Goal: Task Accomplishment & Management: Use online tool/utility

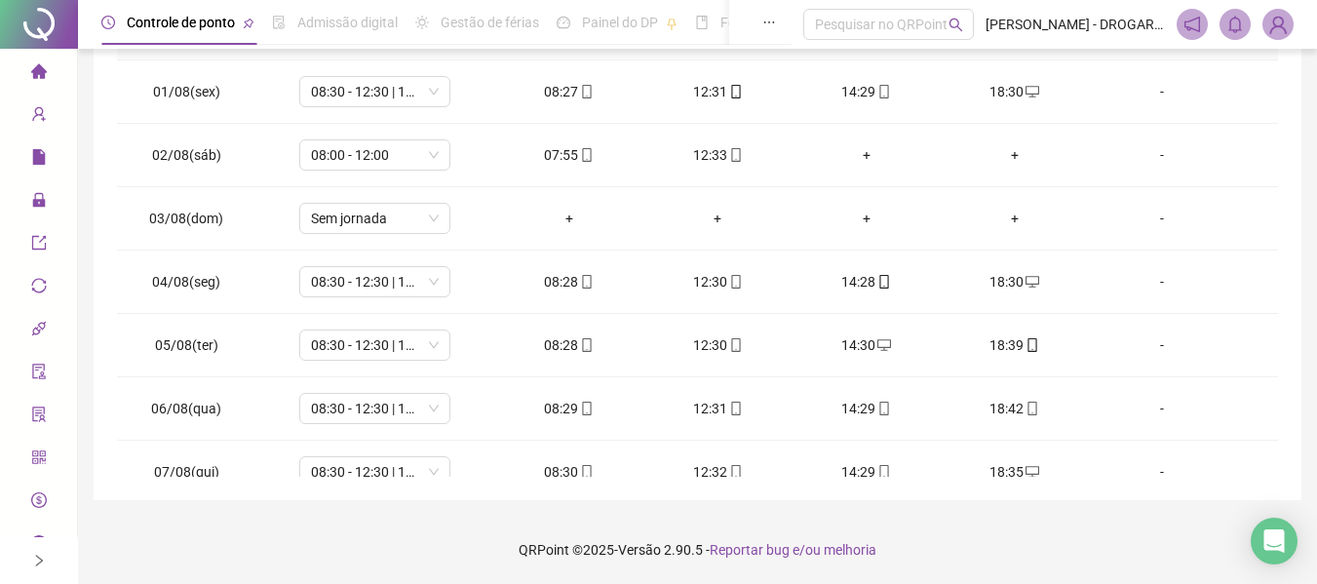
scroll to position [851, 0]
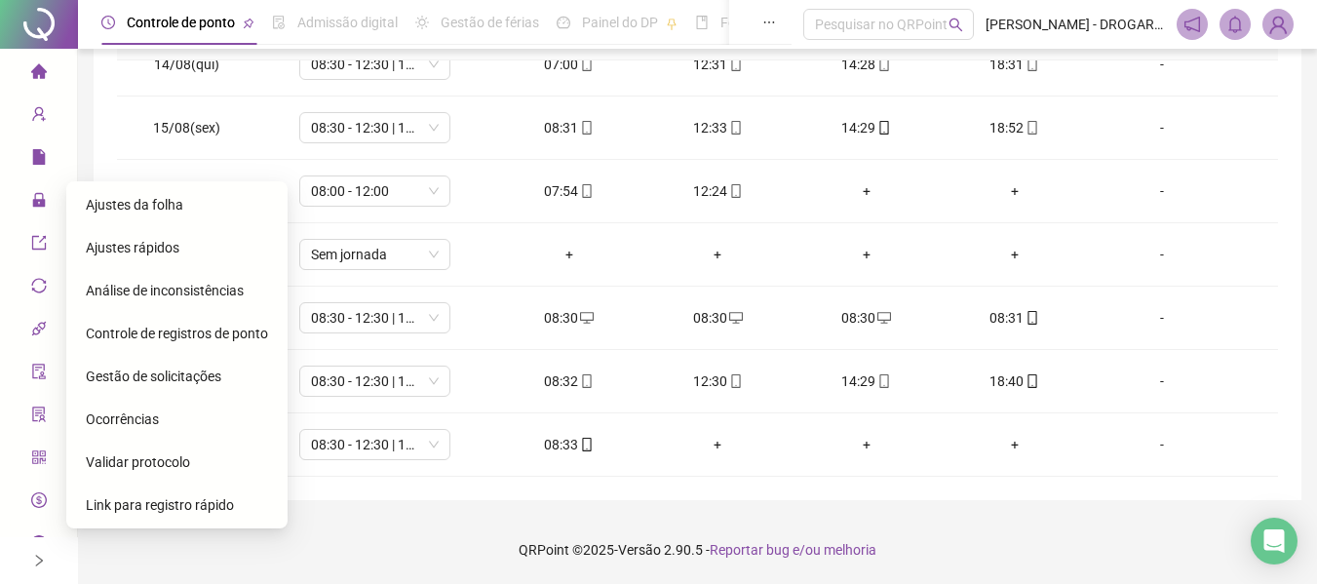
click at [175, 376] on span "Gestão de solicitações" at bounding box center [153, 376] width 135 height 16
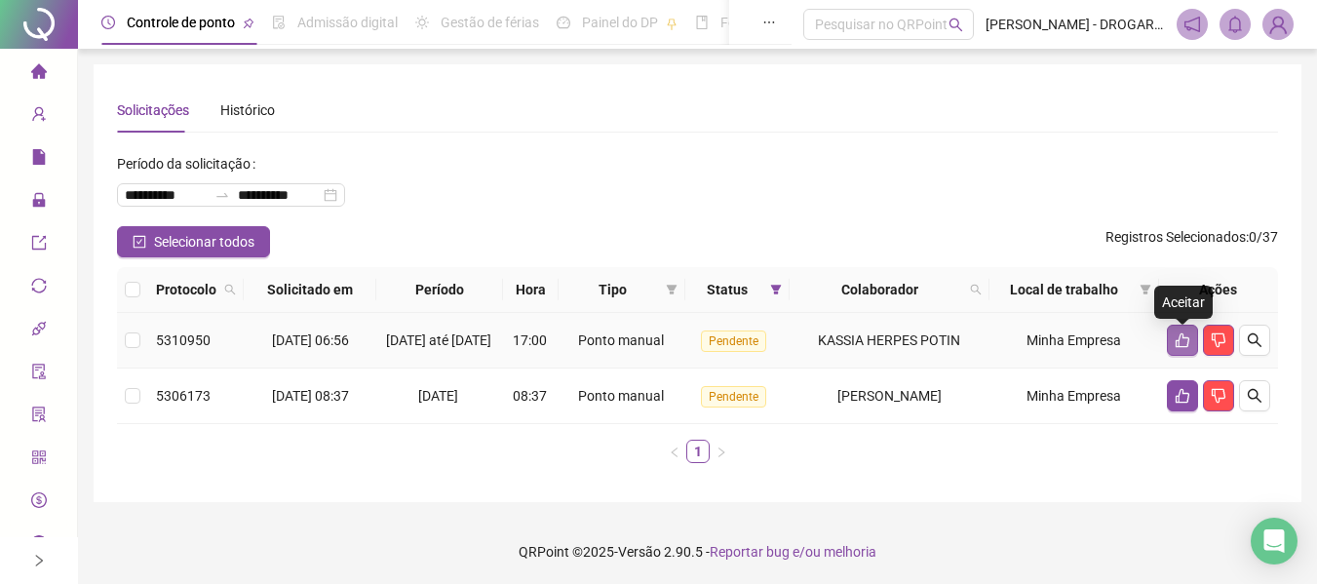
click at [1182, 348] on icon "like" at bounding box center [1182, 340] width 16 height 16
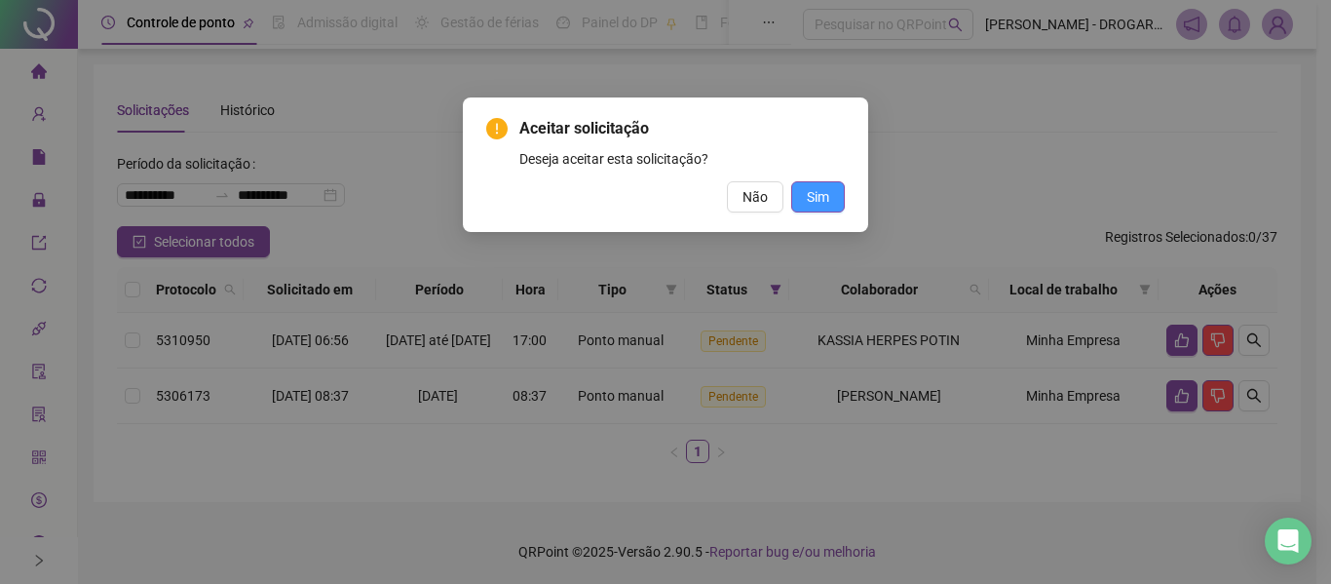
click at [819, 195] on span "Sim" at bounding box center [818, 196] width 22 height 21
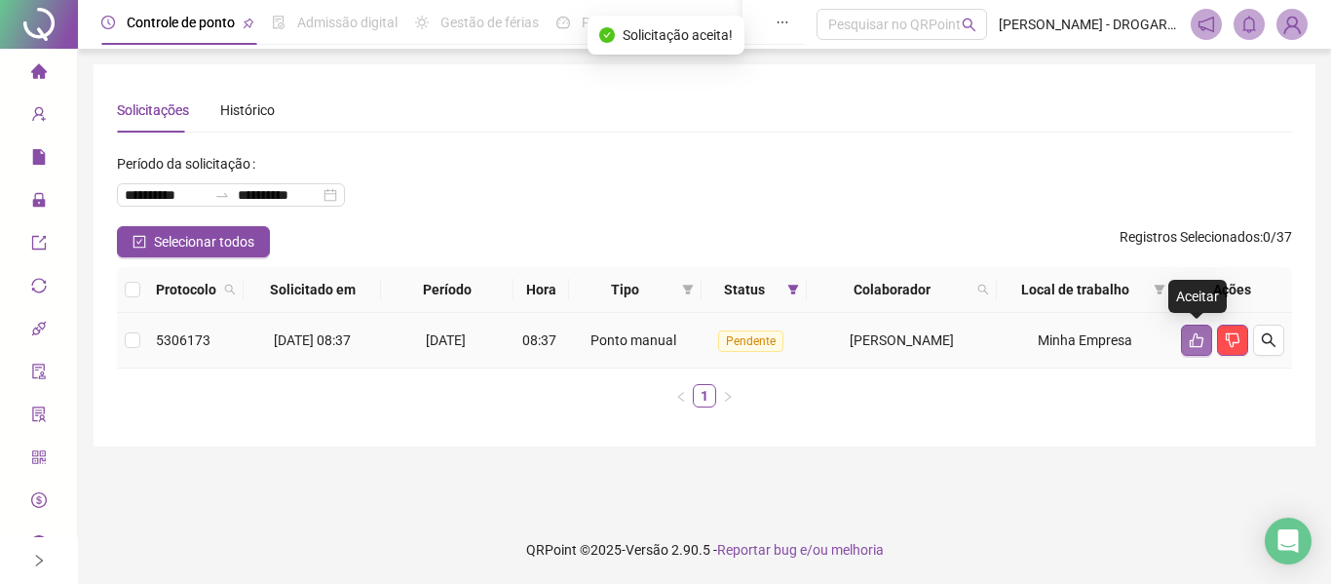
click at [1183, 336] on button "button" at bounding box center [1196, 340] width 31 height 31
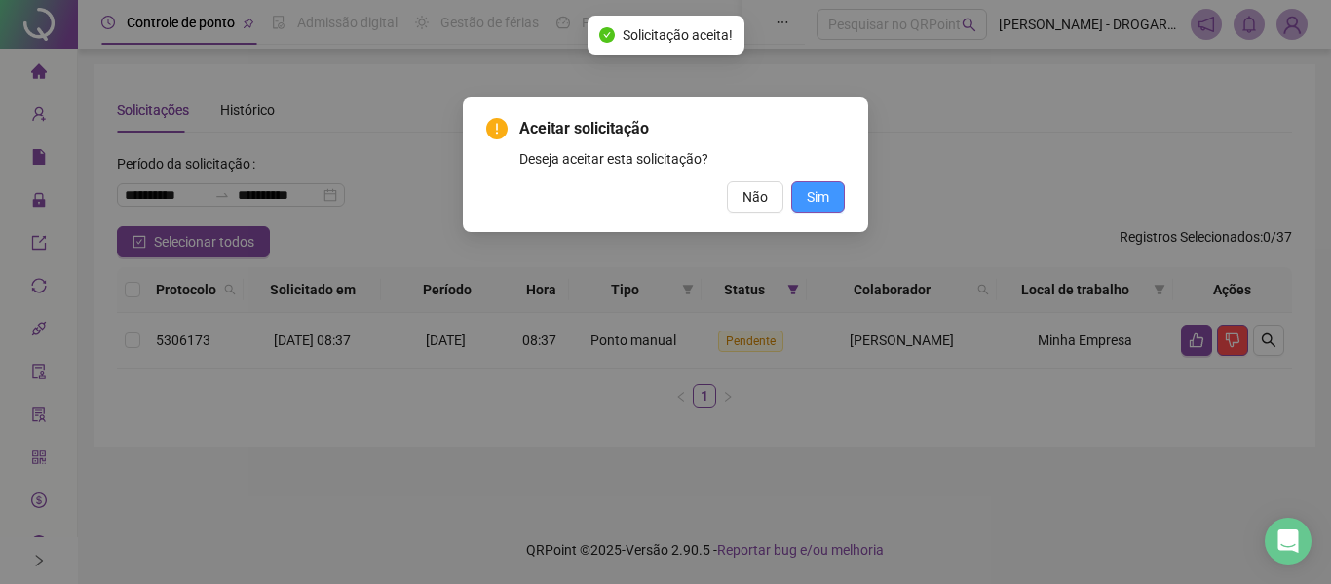
click at [819, 205] on span "Sim" at bounding box center [818, 196] width 22 height 21
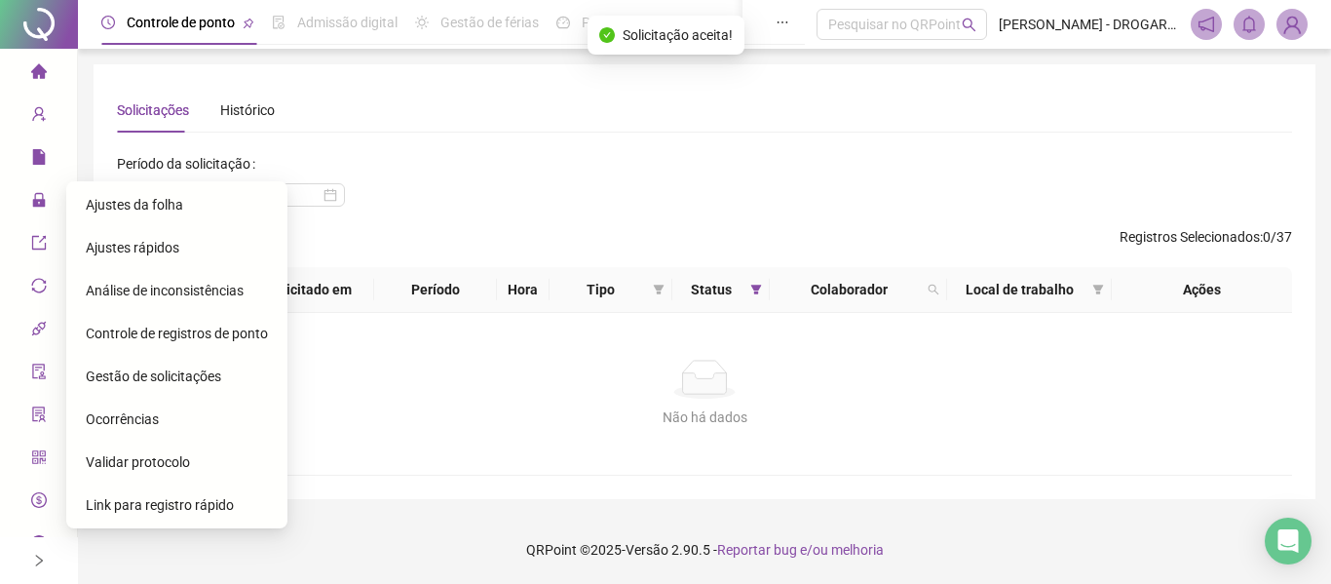
click at [170, 214] on div "Ajustes da folha" at bounding box center [177, 204] width 182 height 39
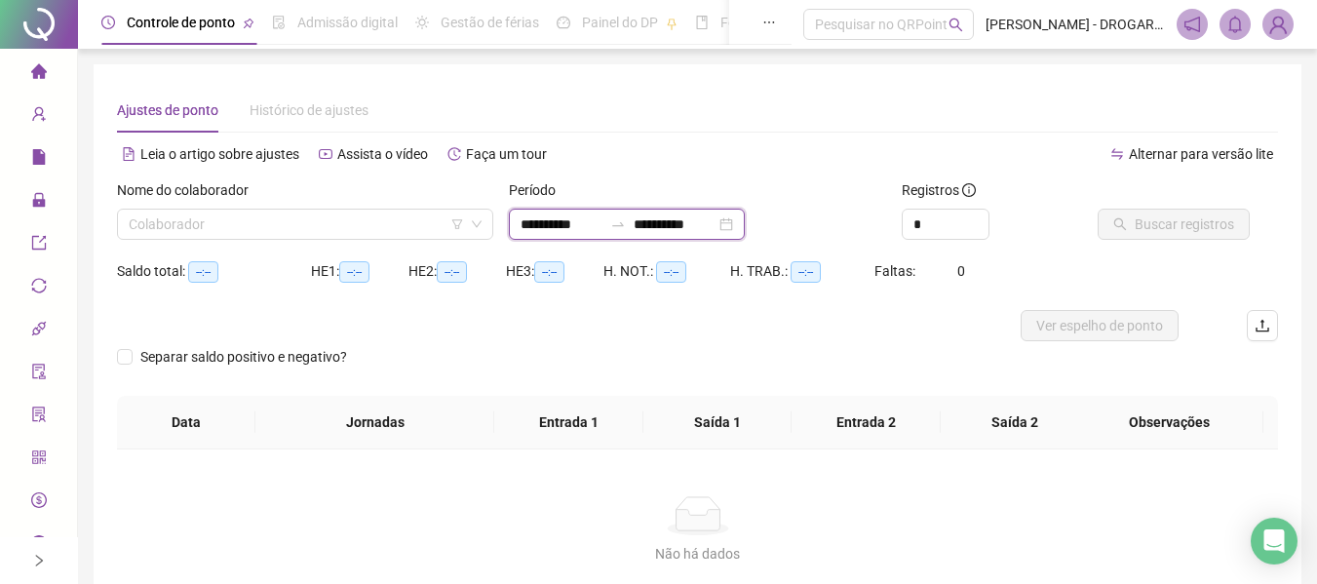
click at [715, 225] on input "**********" at bounding box center [675, 223] width 82 height 21
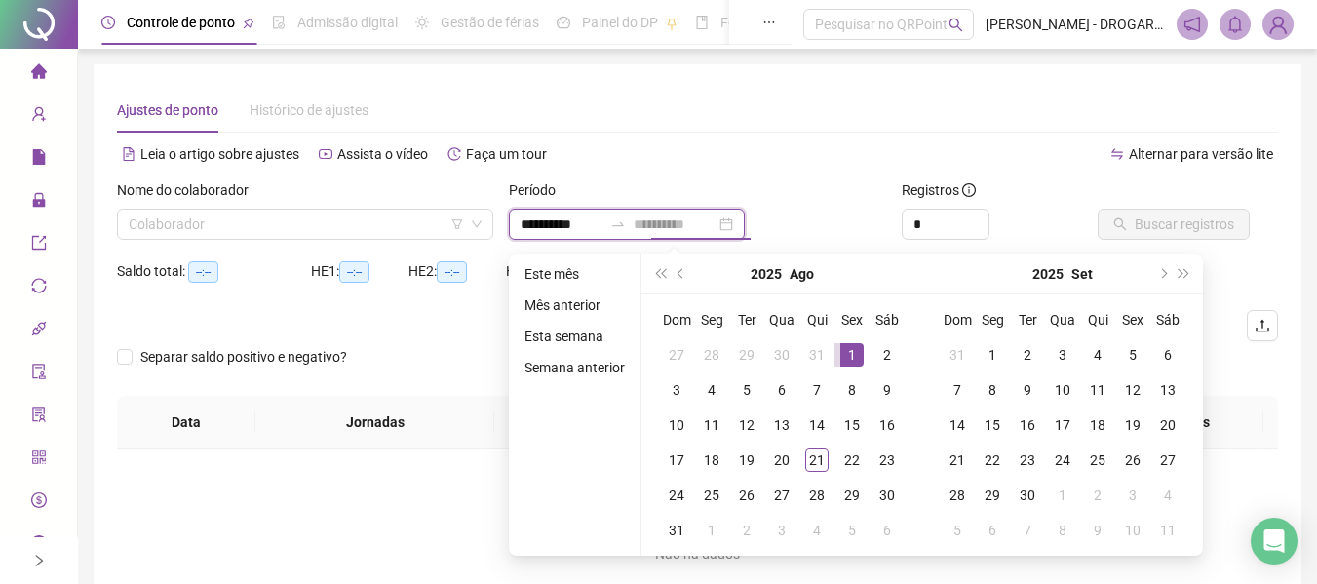
type input "**********"
drag, startPoint x: 842, startPoint y: 354, endPoint x: 837, endPoint y: 405, distance: 51.9
click at [843, 355] on div "1" at bounding box center [851, 354] width 23 height 23
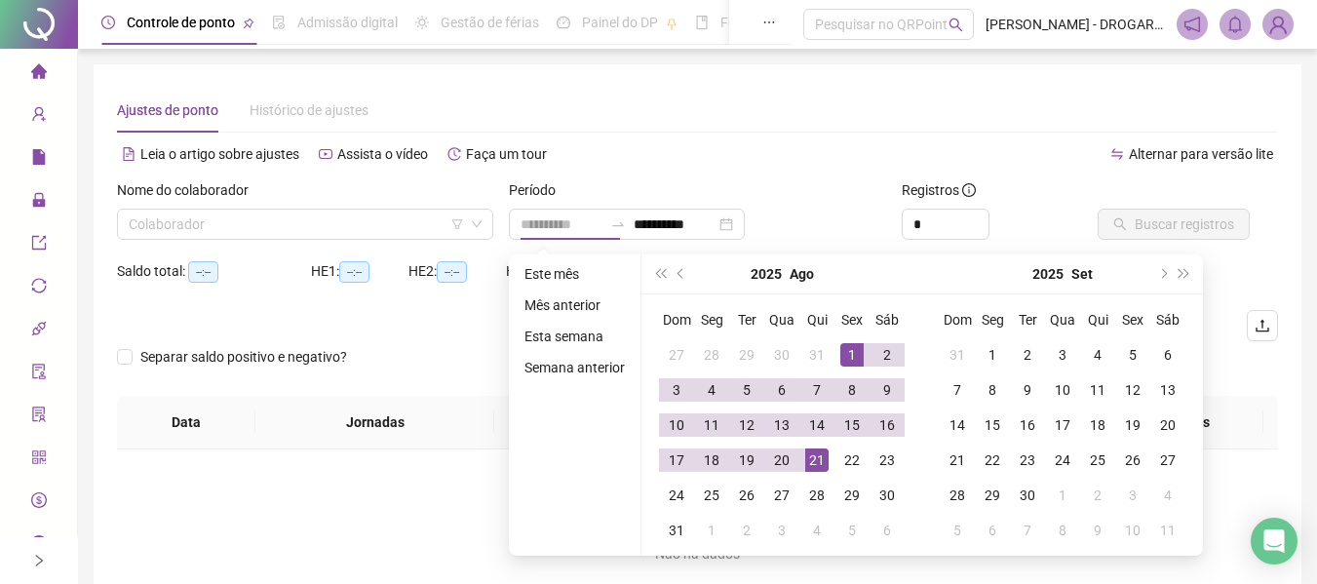
click at [823, 460] on div "21" at bounding box center [816, 459] width 23 height 23
type input "**********"
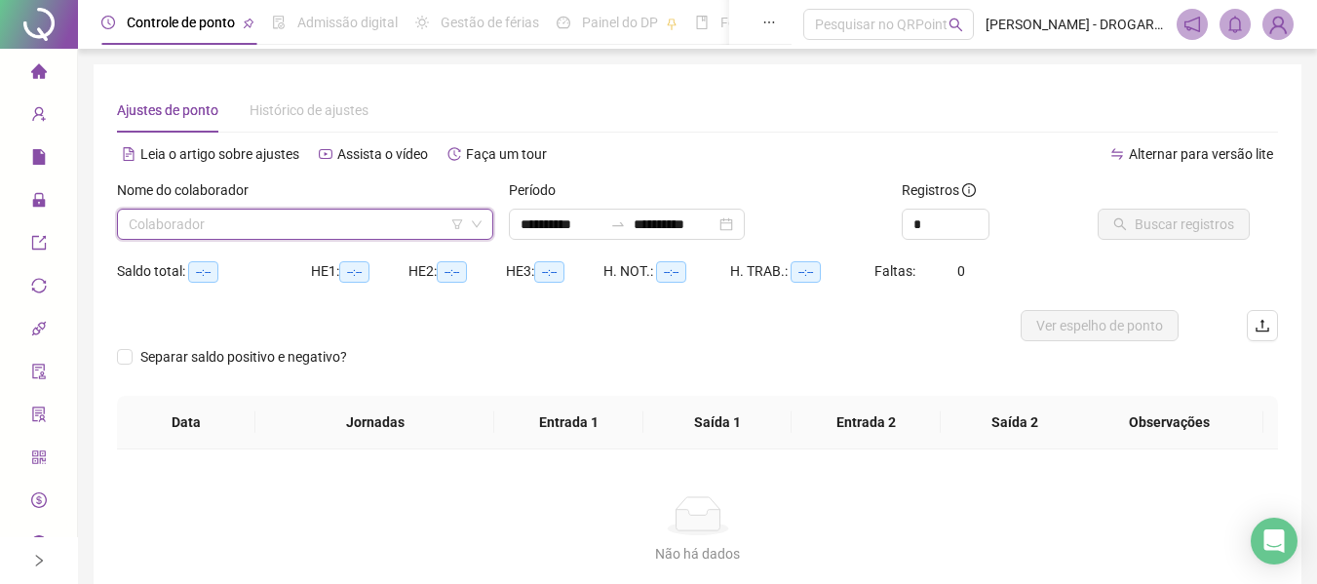
click at [413, 223] on input "search" at bounding box center [296, 224] width 335 height 29
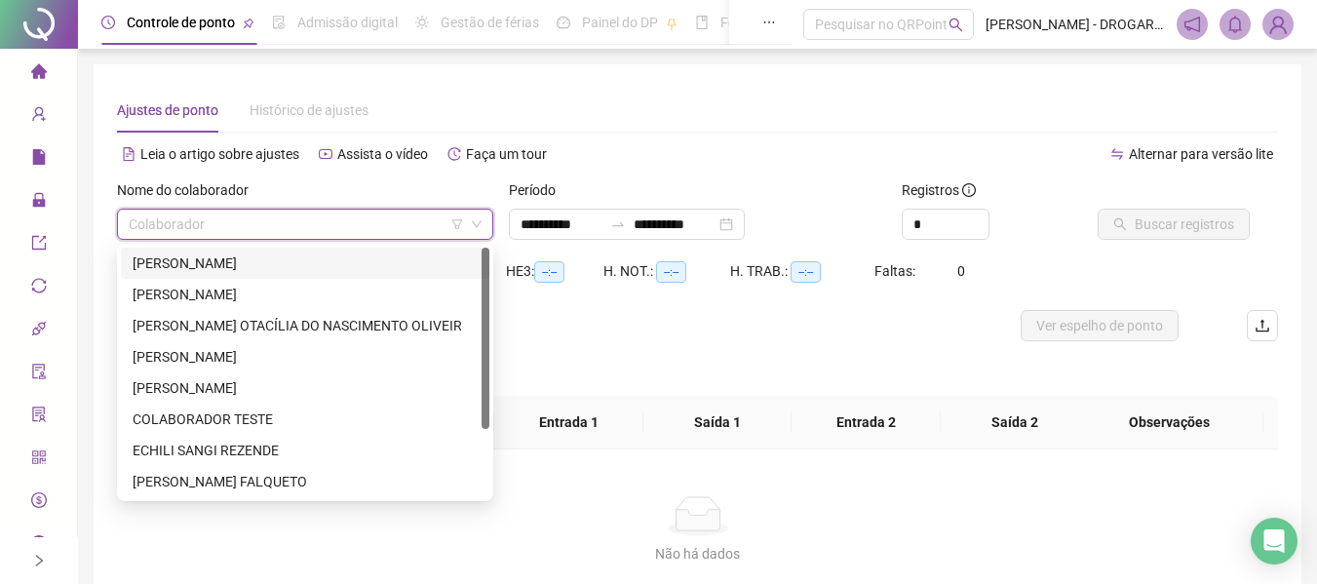
click at [355, 261] on div "[PERSON_NAME]" at bounding box center [305, 262] width 345 height 21
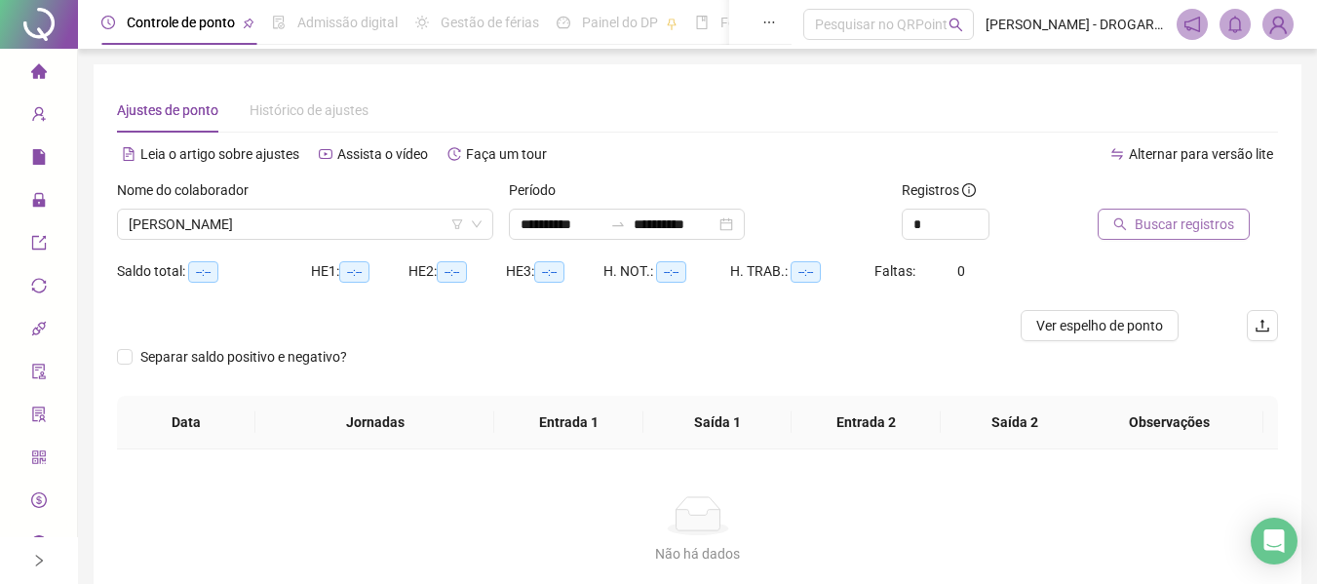
click at [1114, 226] on icon "search" at bounding box center [1120, 224] width 14 height 14
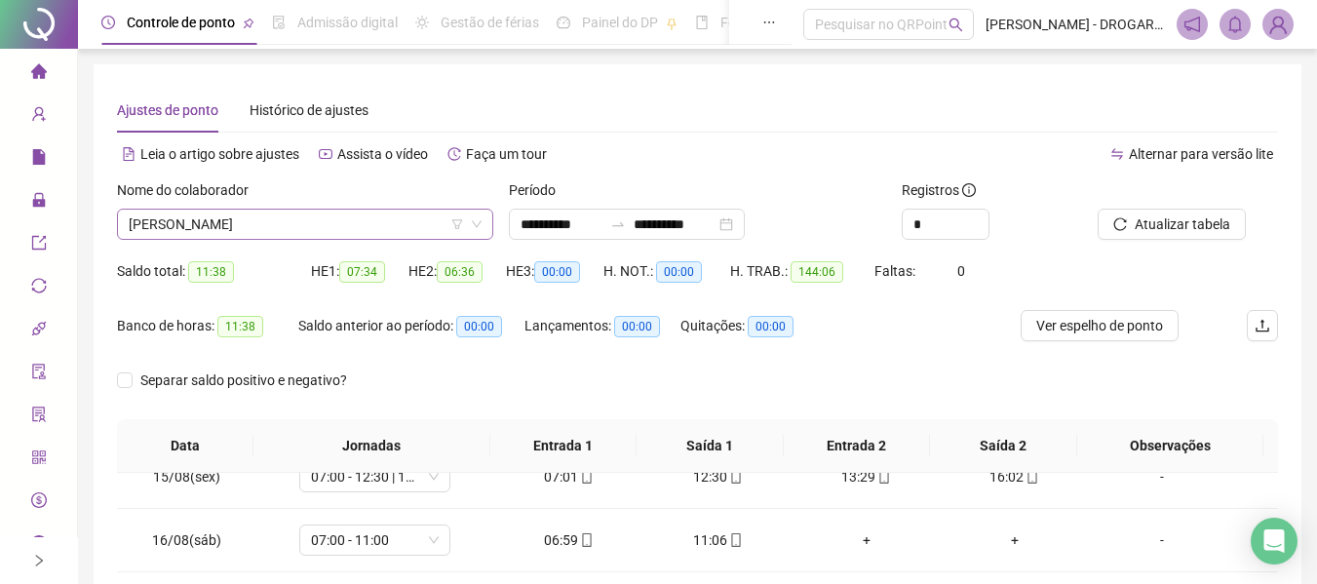
click at [293, 222] on span "[PERSON_NAME]" at bounding box center [305, 224] width 353 height 29
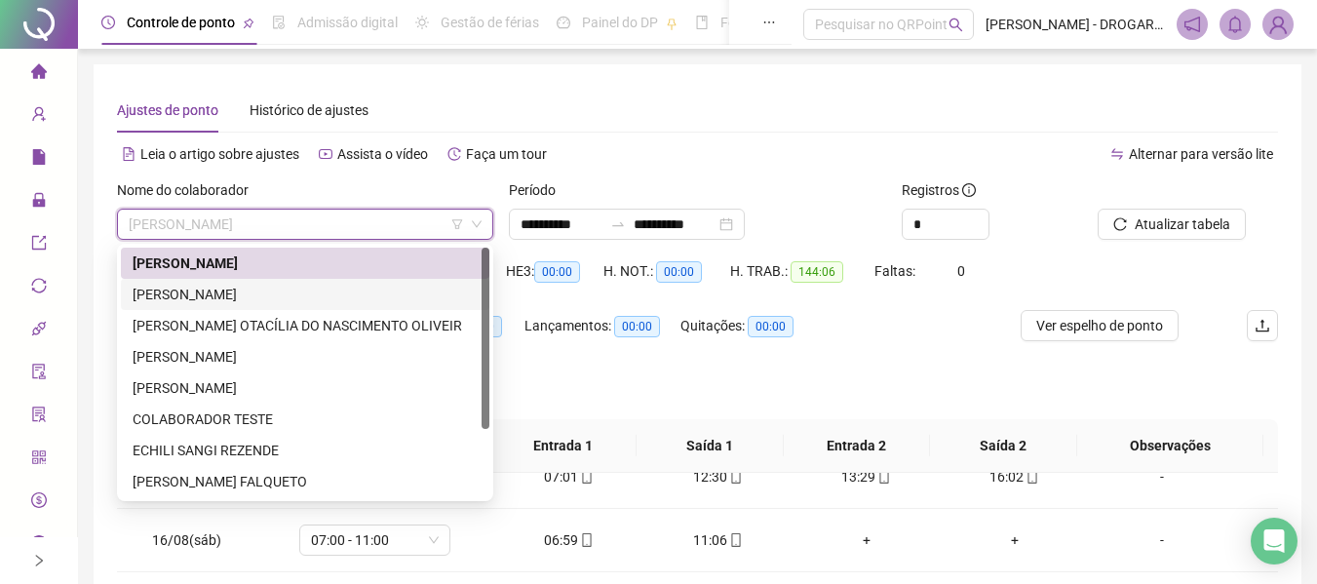
click at [259, 285] on div "[PERSON_NAME]" at bounding box center [305, 294] width 345 height 21
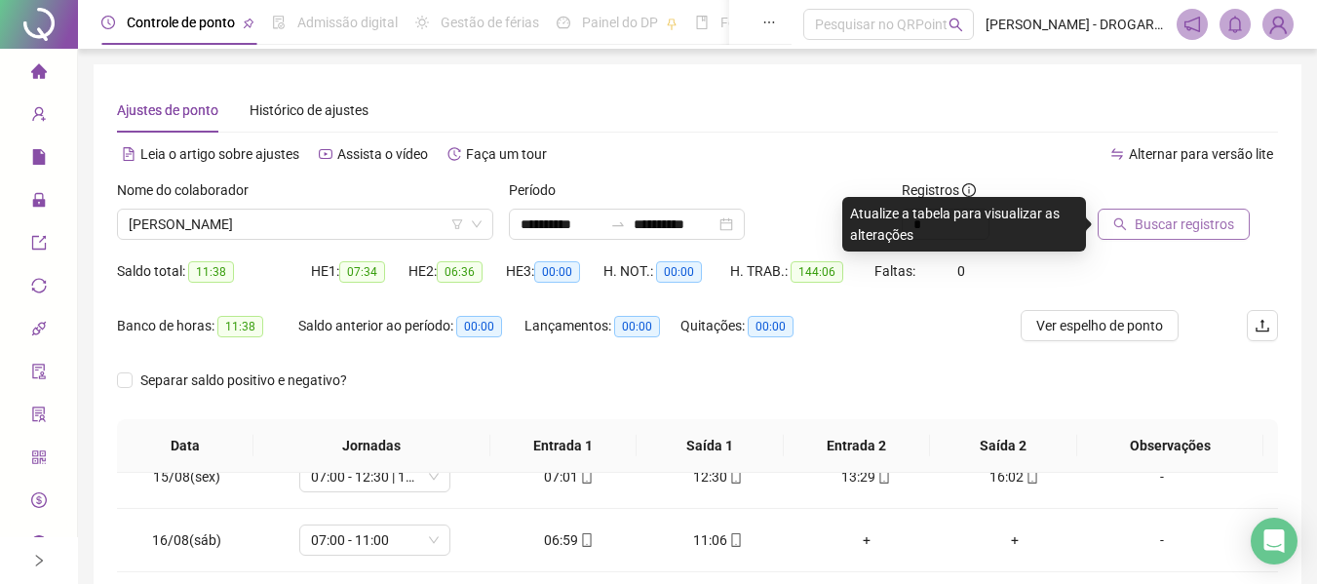
click at [1187, 225] on span "Buscar registros" at bounding box center [1183, 223] width 99 height 21
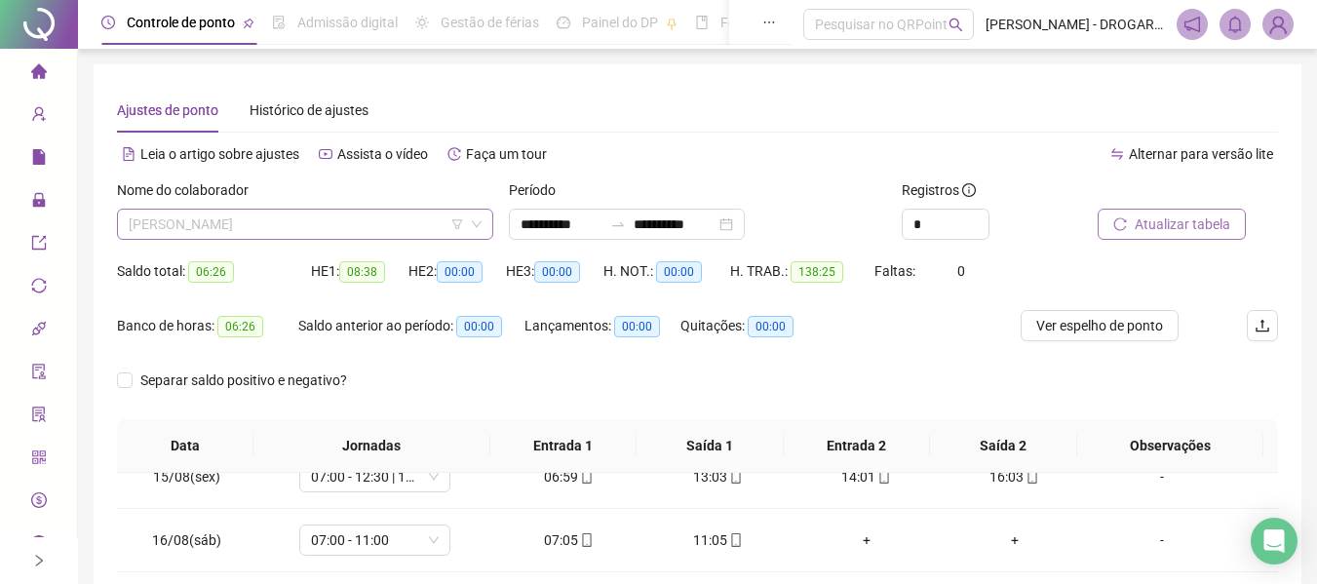
click at [269, 225] on span "[PERSON_NAME]" at bounding box center [305, 224] width 353 height 29
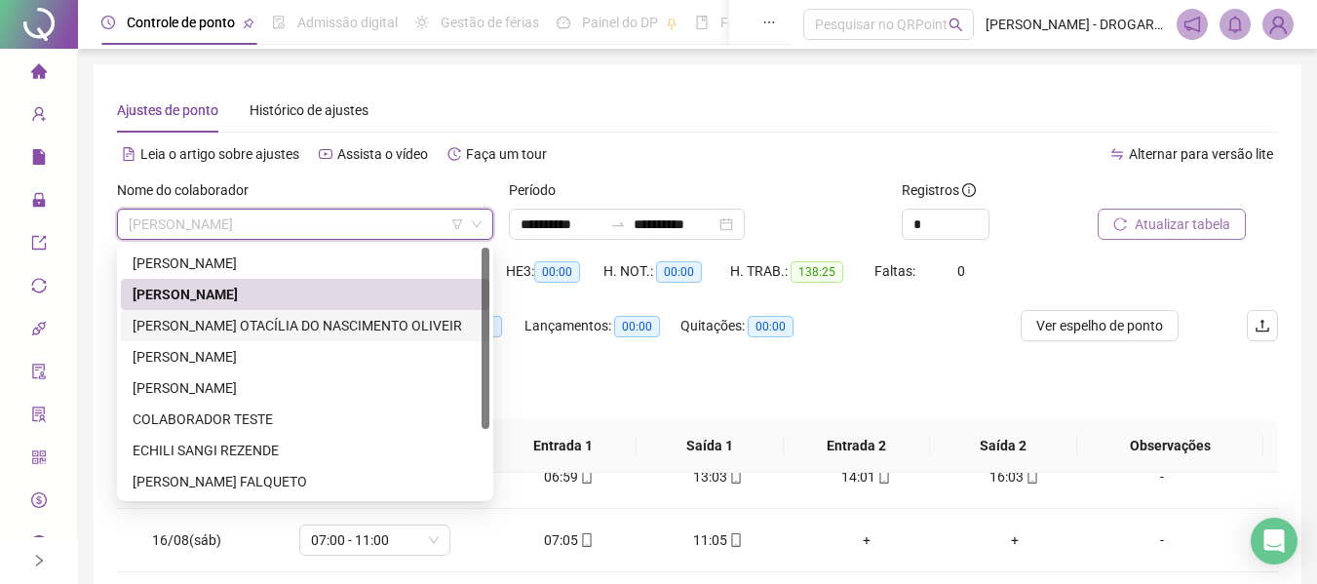
click at [203, 324] on div "[PERSON_NAME] OTACÍLIA DO NASCIMENTO OLIVEIR" at bounding box center [305, 325] width 345 height 21
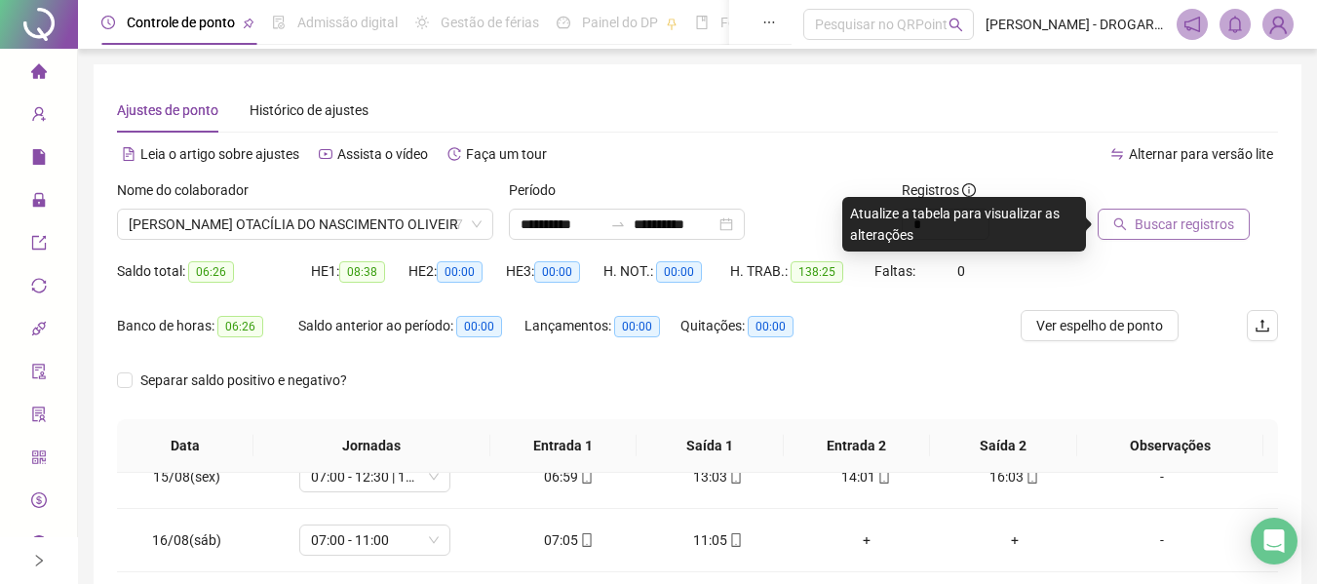
click at [1145, 218] on span "Buscar registros" at bounding box center [1183, 223] width 99 height 21
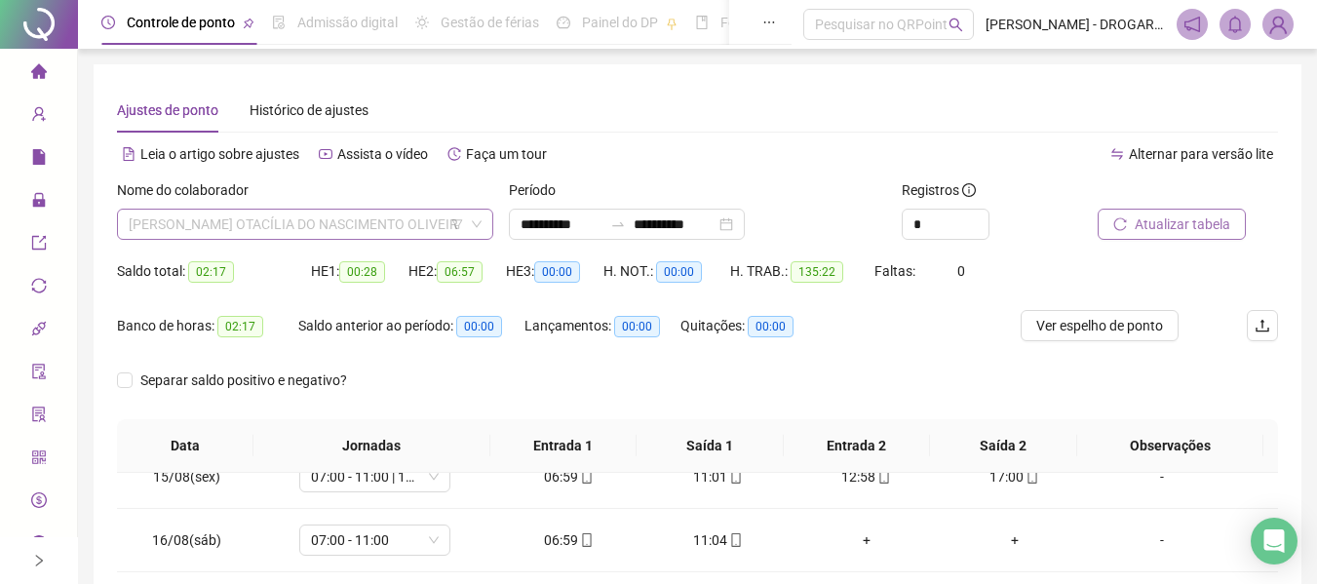
click at [278, 223] on span "[PERSON_NAME] OTACÍLIA DO NASCIMENTO OLIVEIR" at bounding box center [305, 224] width 353 height 29
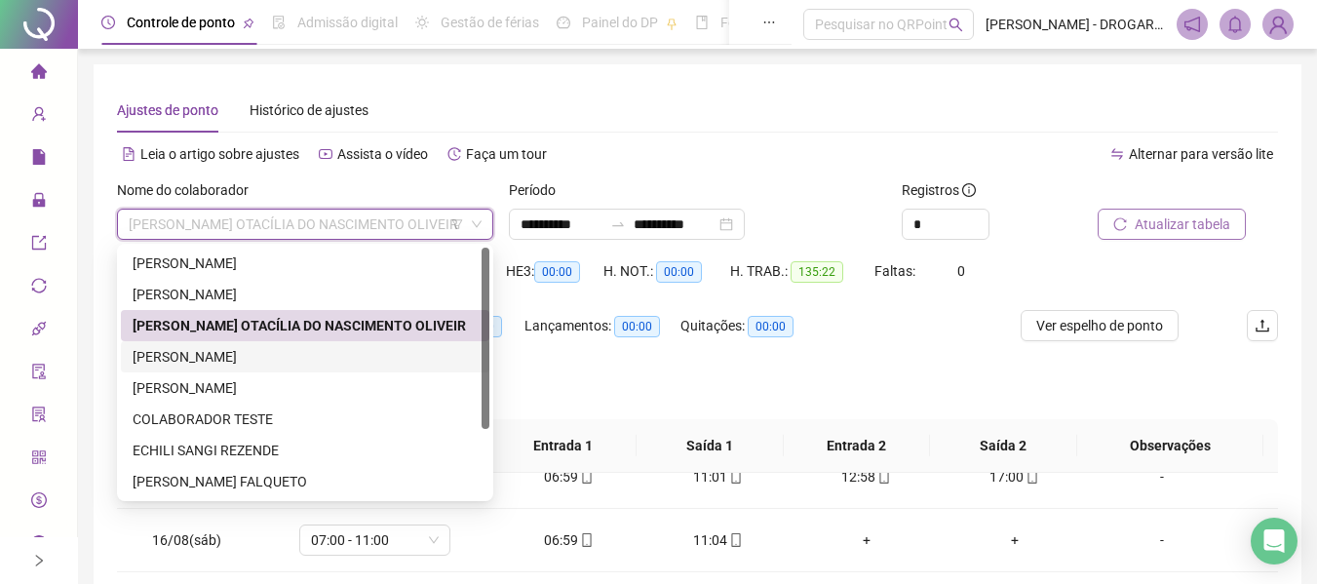
click at [242, 356] on div "[PERSON_NAME]" at bounding box center [305, 356] width 345 height 21
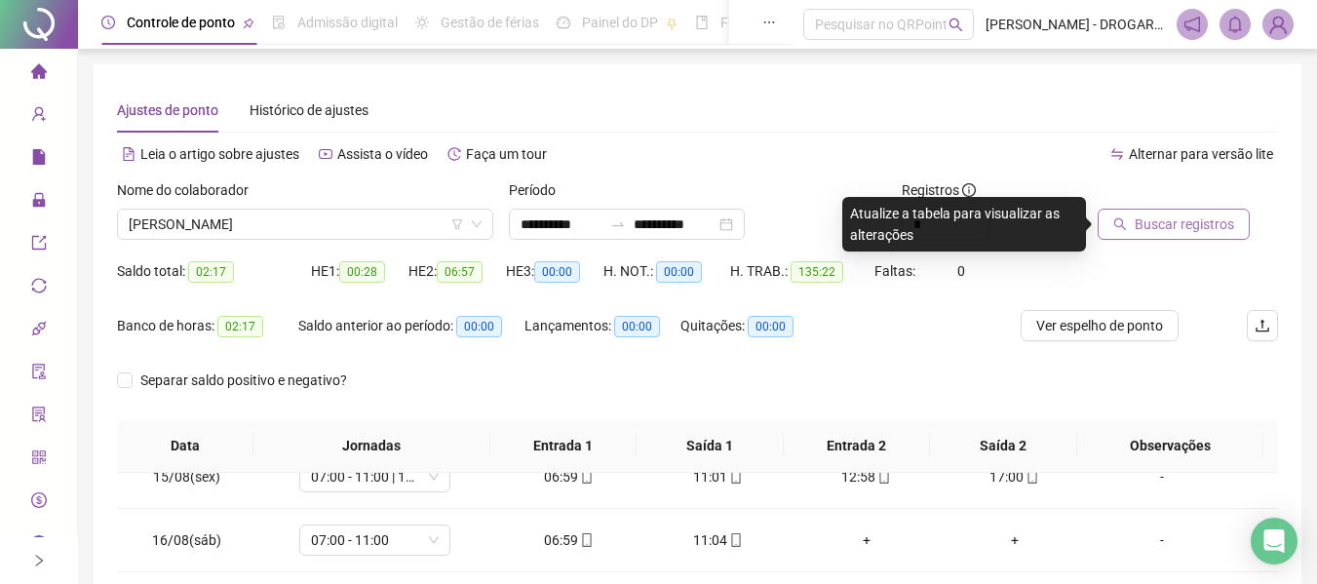
click at [1195, 221] on span "Buscar registros" at bounding box center [1183, 223] width 99 height 21
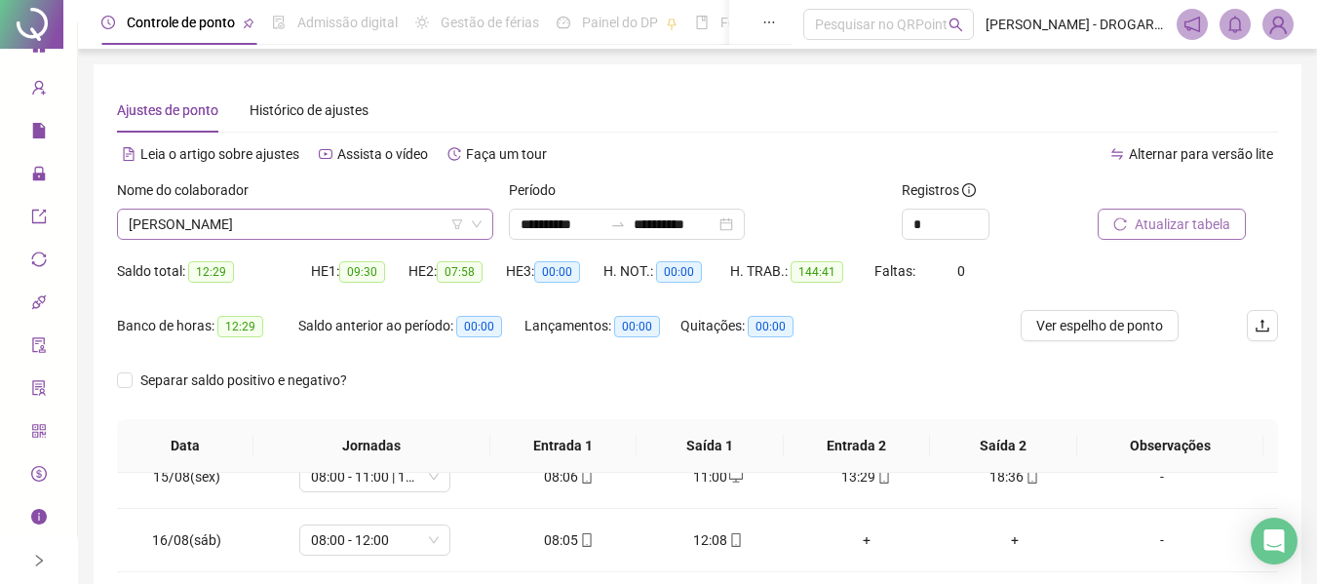
click at [270, 216] on span "[PERSON_NAME]" at bounding box center [305, 224] width 353 height 29
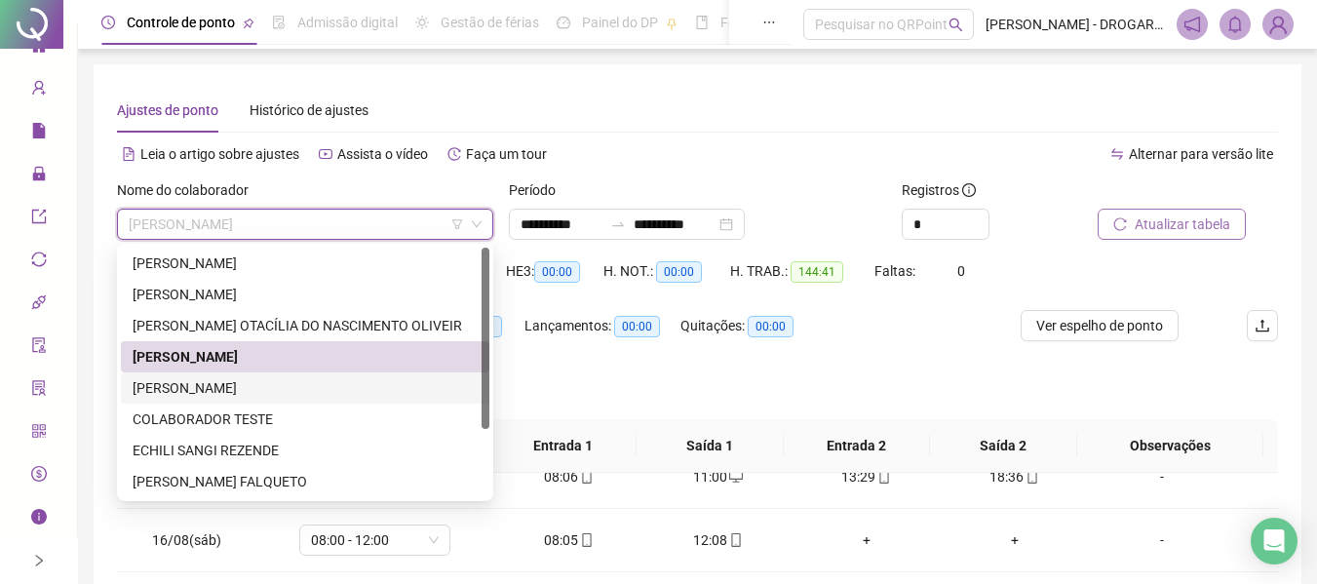
click at [190, 381] on div "[PERSON_NAME]" at bounding box center [305, 387] width 345 height 21
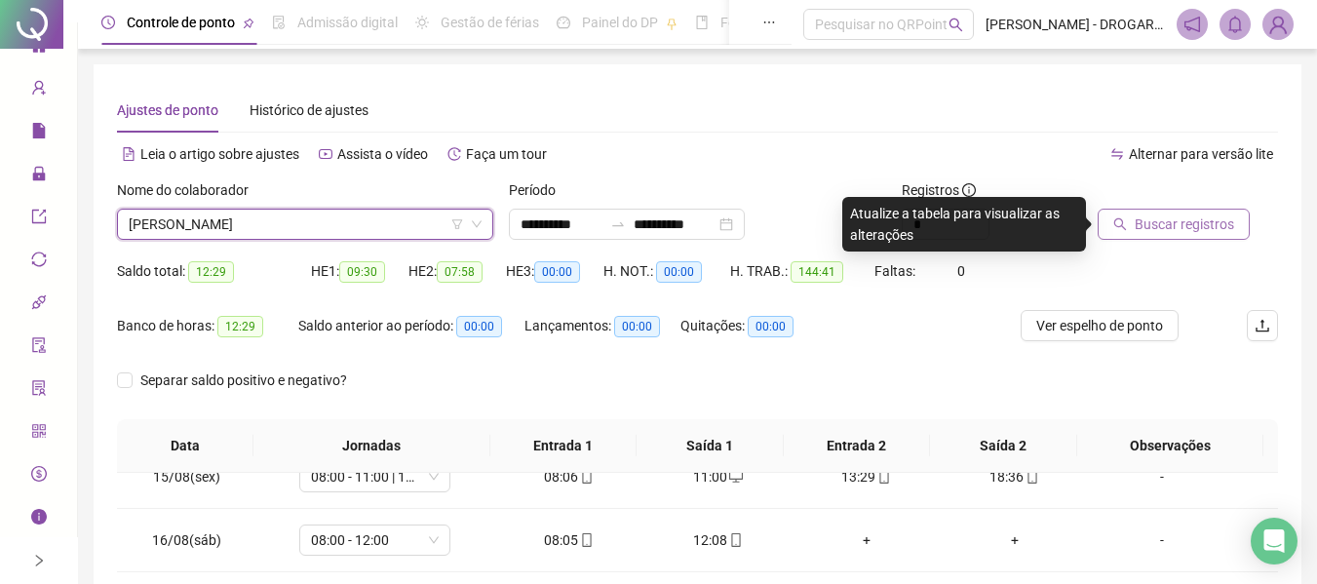
click at [1153, 233] on span "Buscar registros" at bounding box center [1183, 223] width 99 height 21
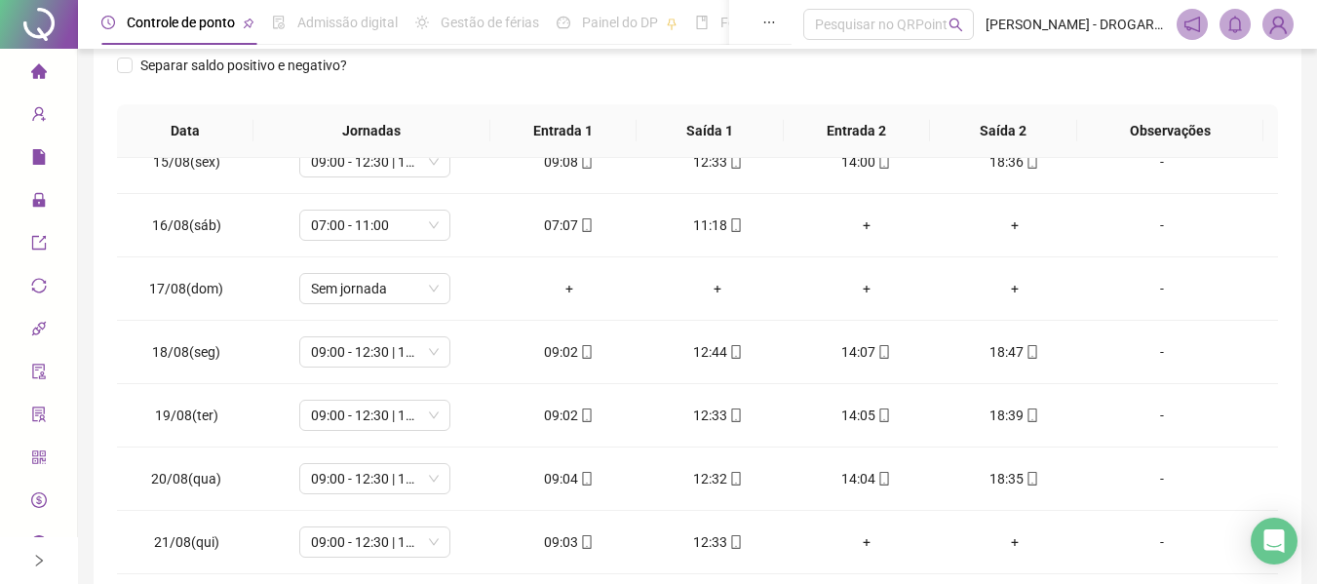
scroll to position [22, 0]
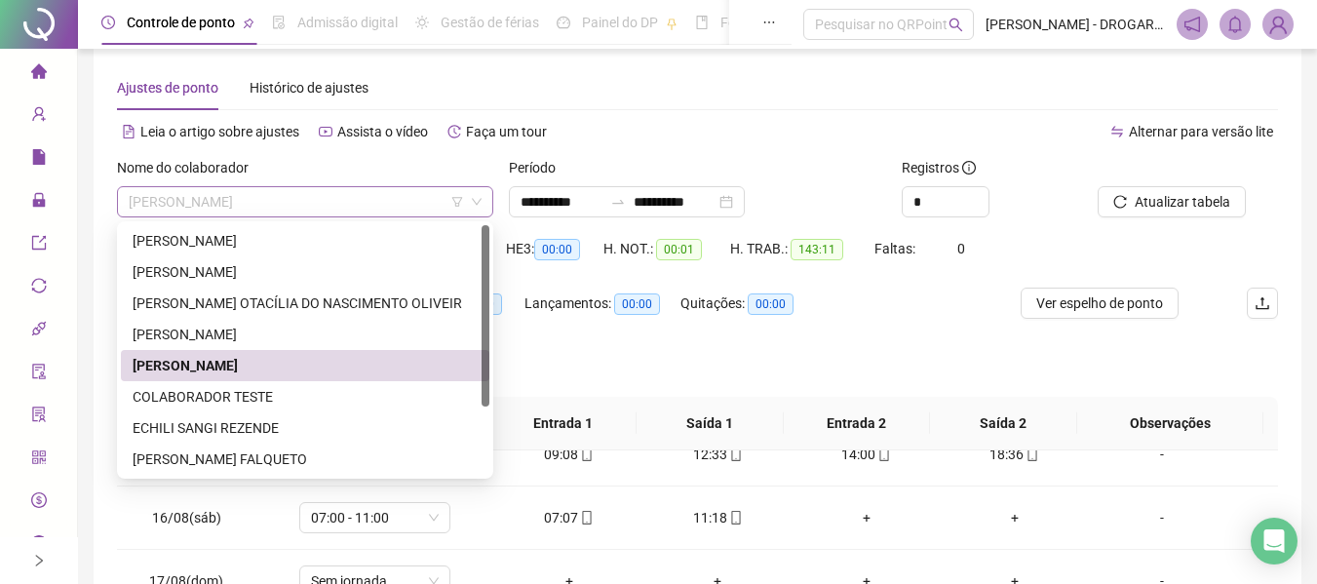
click at [244, 198] on span "[PERSON_NAME]" at bounding box center [305, 201] width 353 height 29
click at [197, 404] on div "COLABORADOR TESTE" at bounding box center [305, 396] width 345 height 21
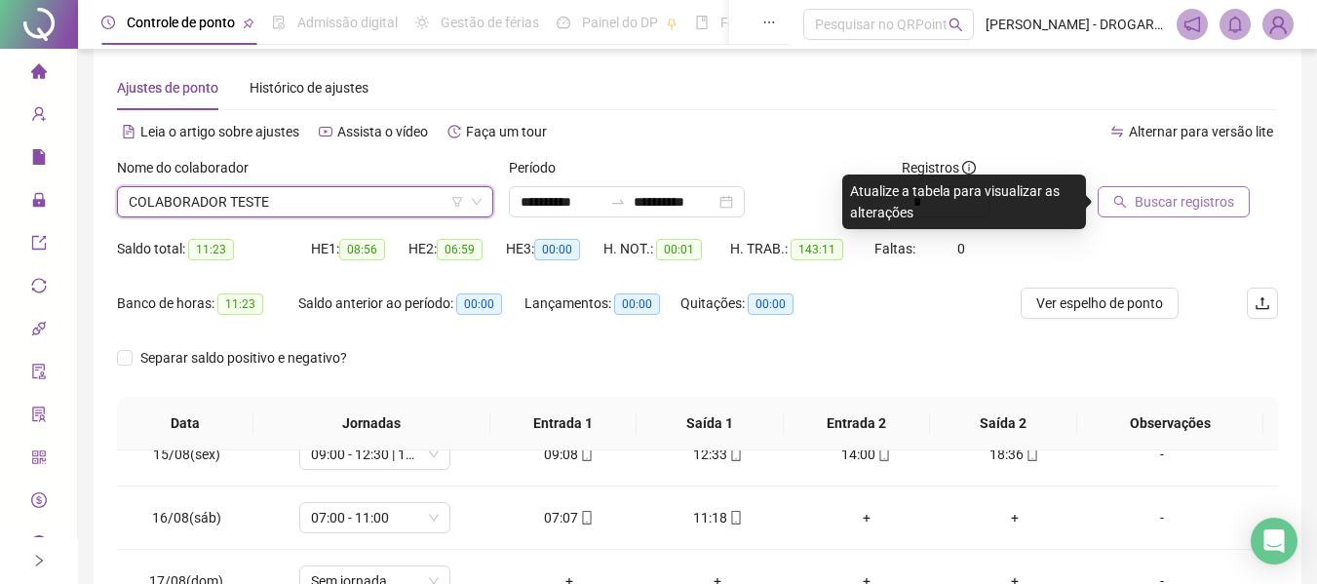
click at [1131, 190] on button "Buscar registros" at bounding box center [1173, 201] width 152 height 31
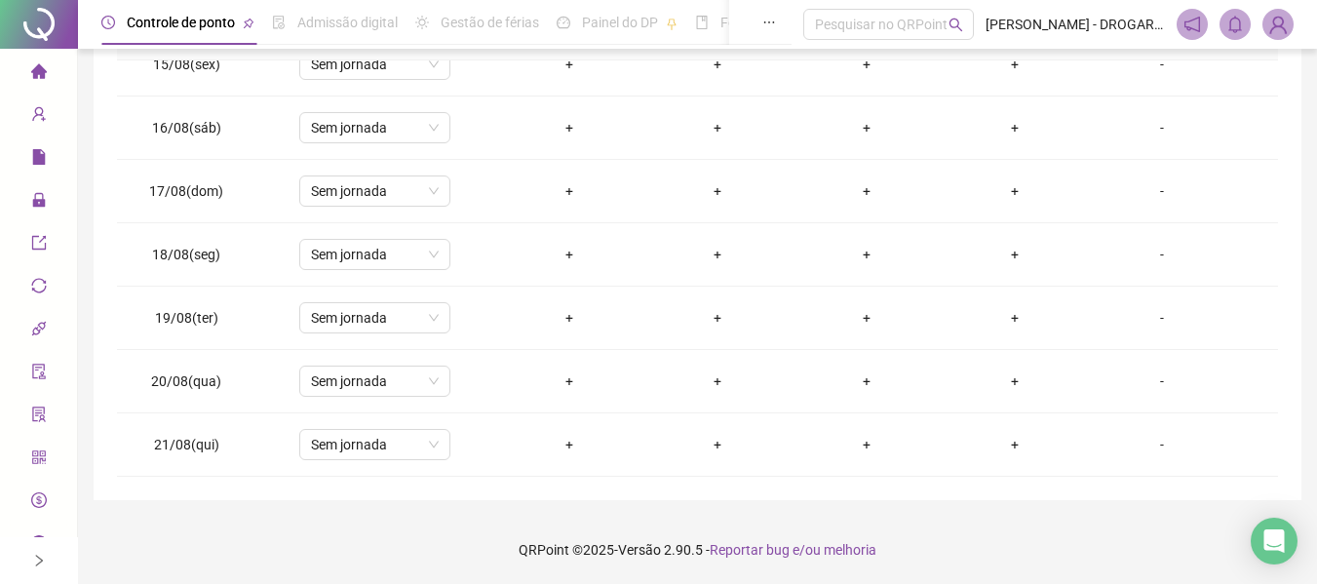
scroll to position [0, 0]
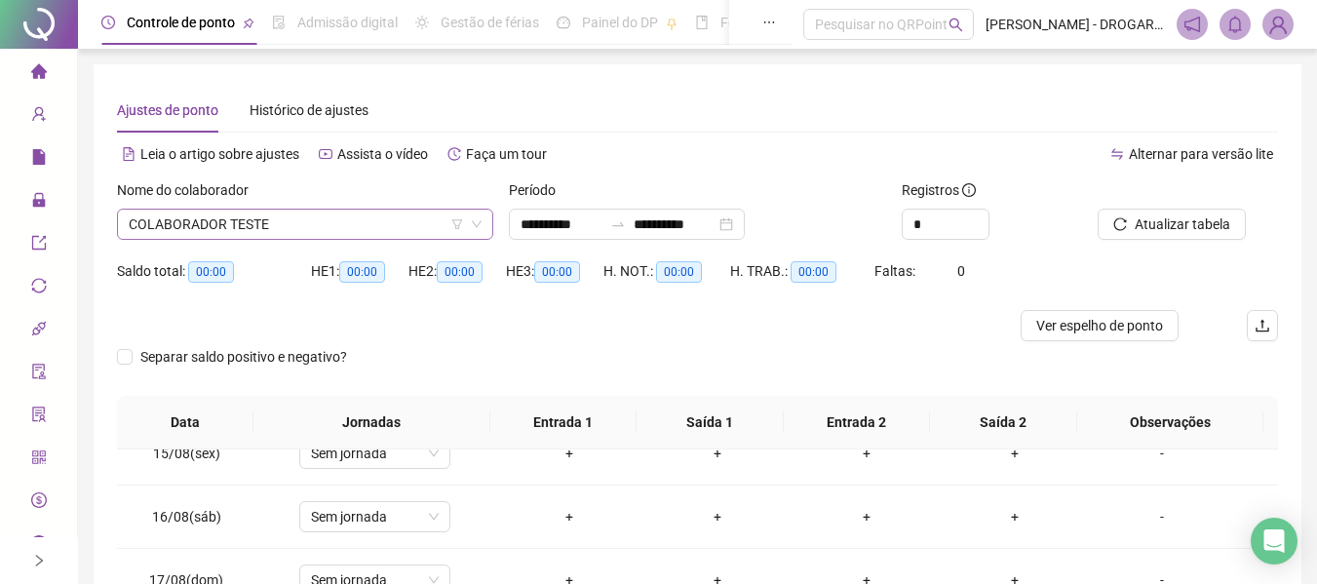
click at [239, 229] on span "COLABORADOR TESTE" at bounding box center [305, 224] width 353 height 29
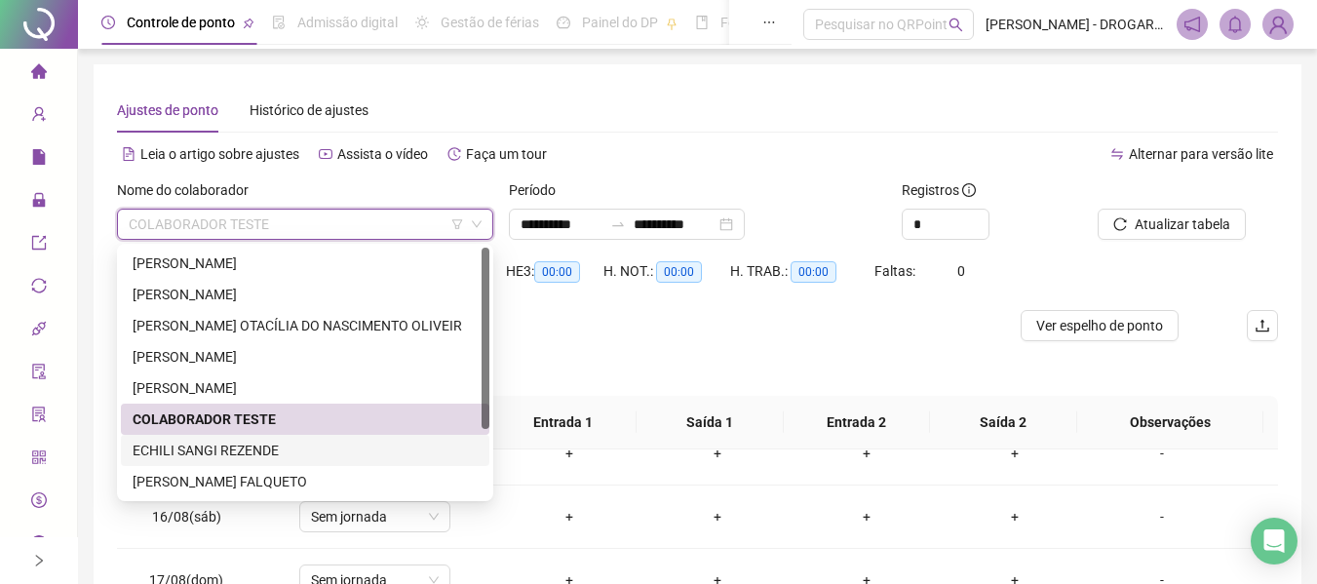
click at [227, 446] on div "ECHILI SANGI REZENDE" at bounding box center [305, 450] width 345 height 21
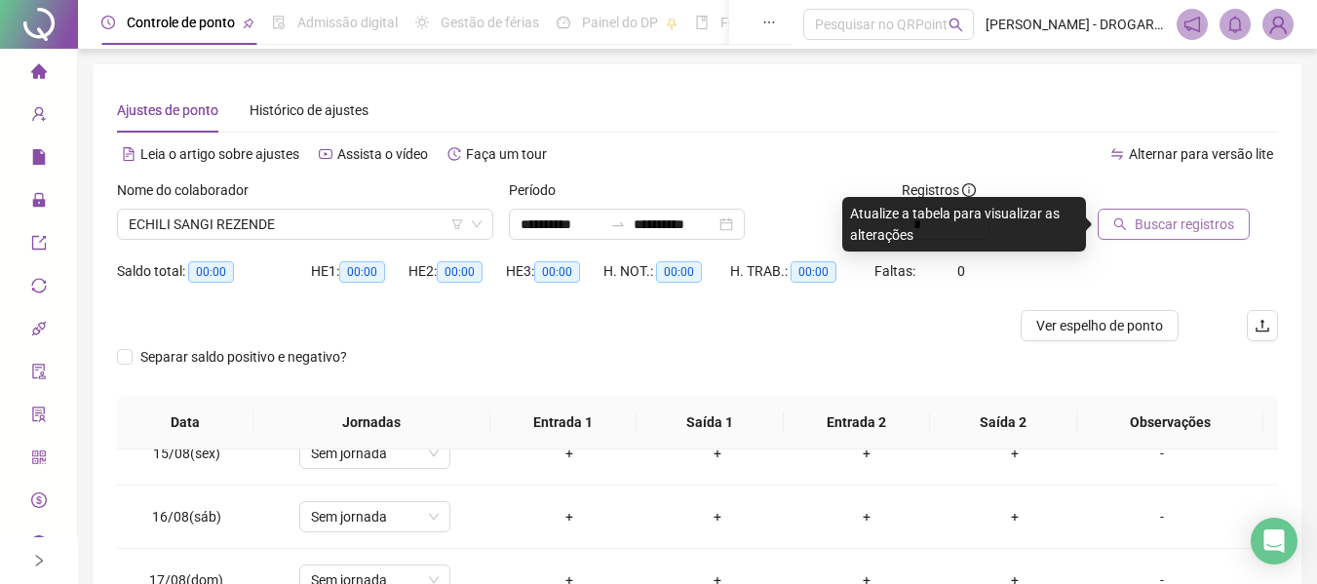
click at [1147, 219] on span "Buscar registros" at bounding box center [1183, 223] width 99 height 21
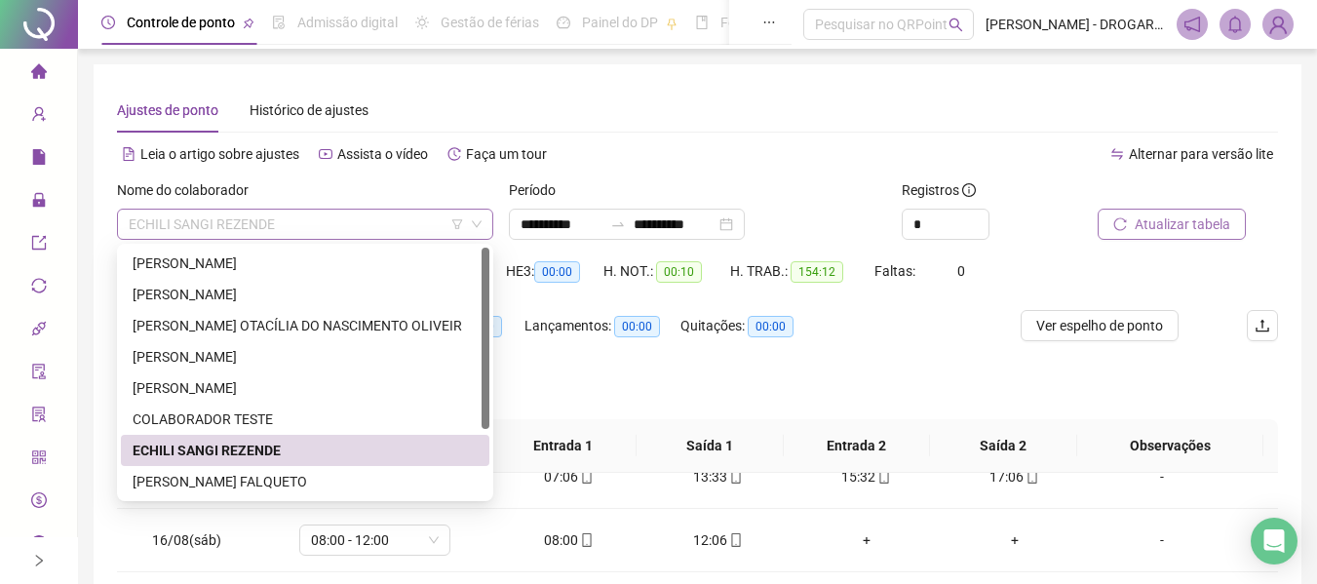
click at [230, 220] on span "ECHILI SANGI REZENDE" at bounding box center [305, 224] width 353 height 29
click at [257, 474] on div "[PERSON_NAME] FALQUETO" at bounding box center [305, 481] width 345 height 21
click at [257, 474] on td "07:00 - 13:30 | 15:30 - 17:00" at bounding box center [374, 476] width 239 height 63
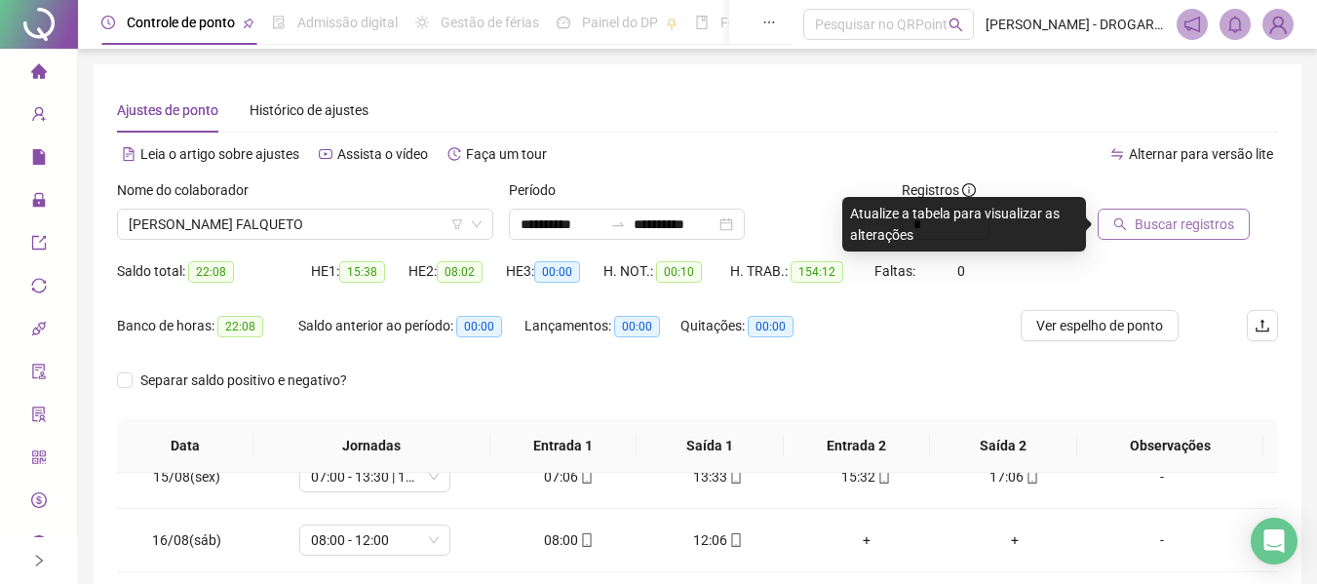
click at [1154, 210] on button "Buscar registros" at bounding box center [1173, 224] width 152 height 31
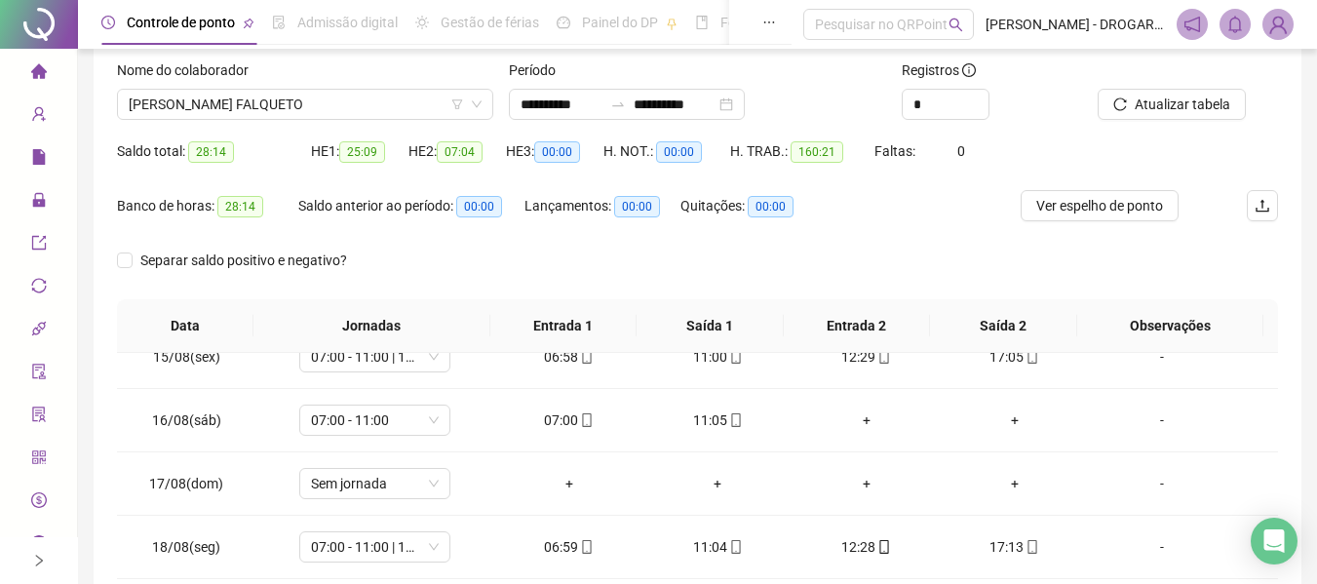
scroll to position [22, 0]
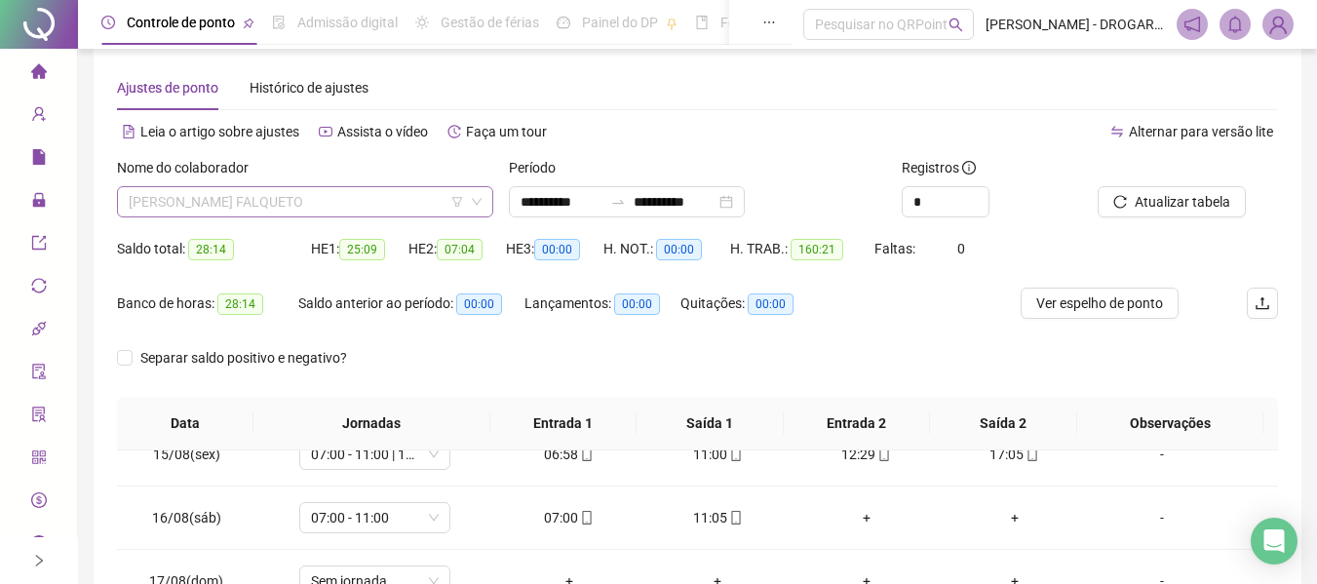
click at [278, 198] on span "[PERSON_NAME] FALQUETO" at bounding box center [305, 201] width 353 height 29
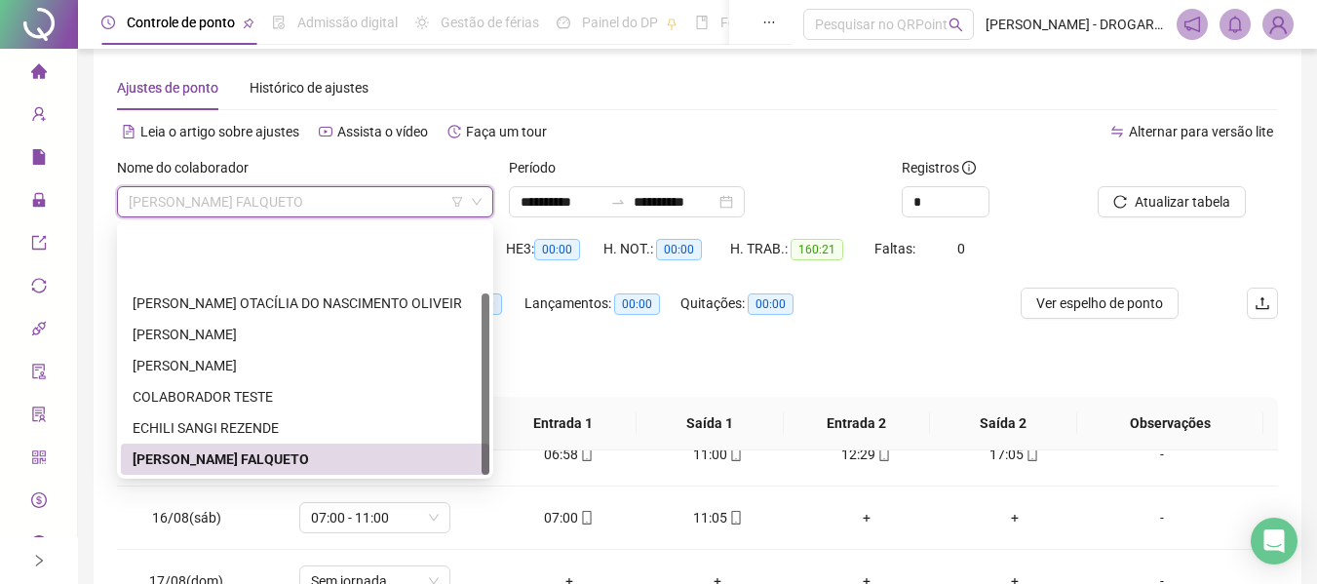
scroll to position [94, 0]
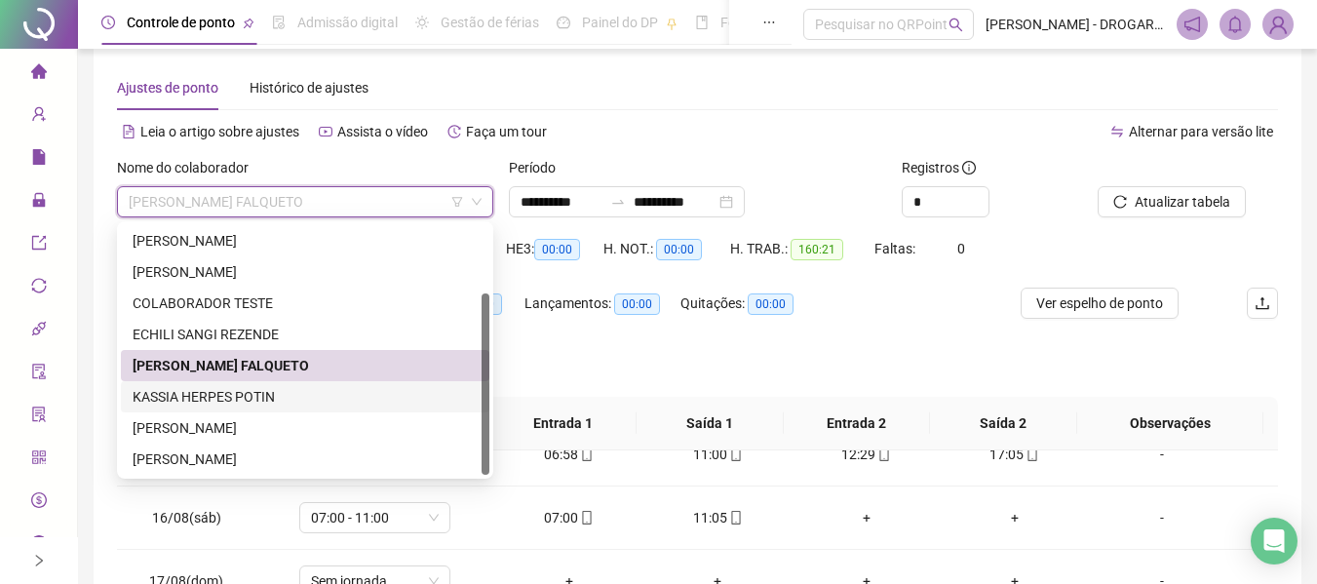
click at [211, 390] on div "KASSIA HERPES POTIN" at bounding box center [305, 396] width 345 height 21
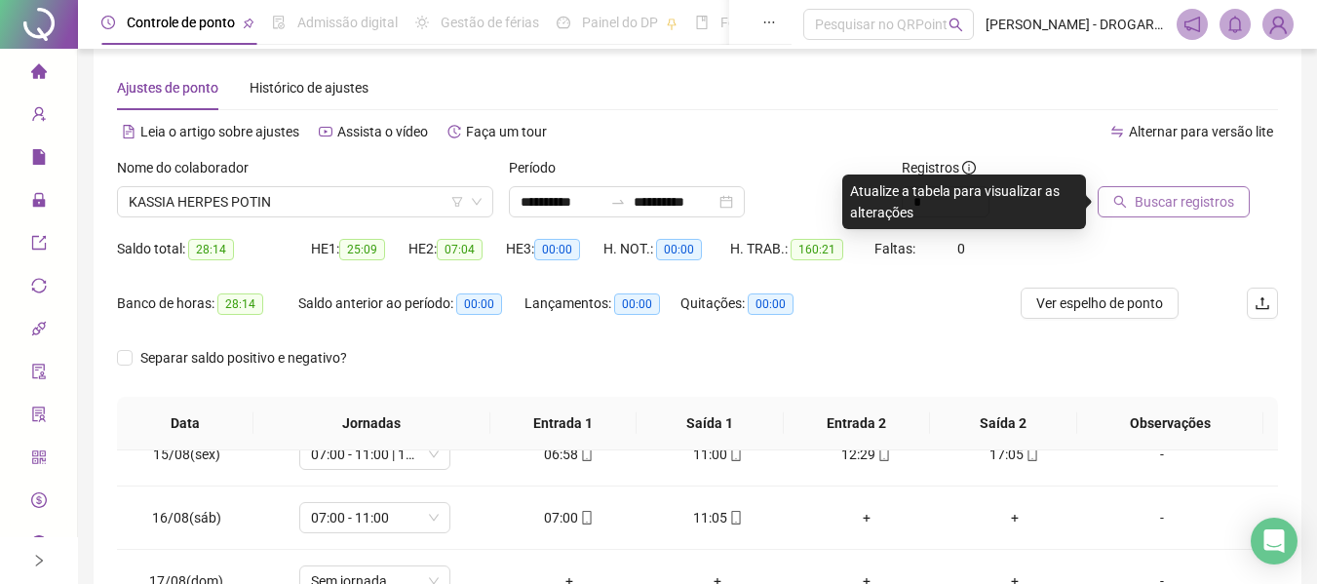
click at [1143, 204] on span "Buscar registros" at bounding box center [1183, 201] width 99 height 21
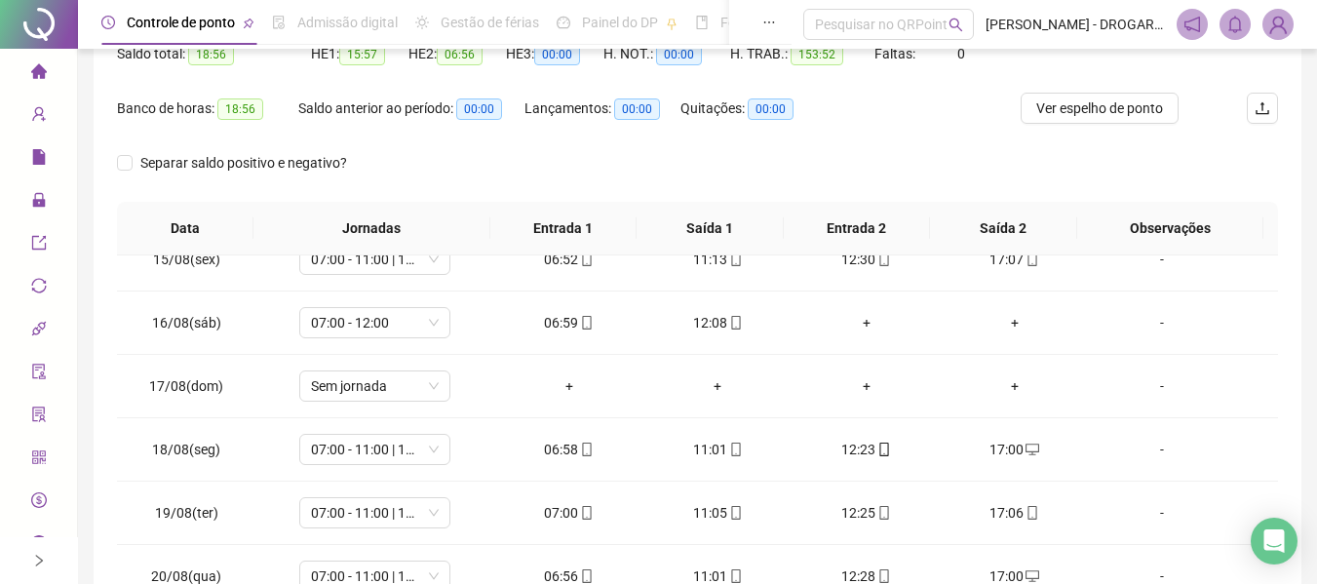
scroll to position [120, 0]
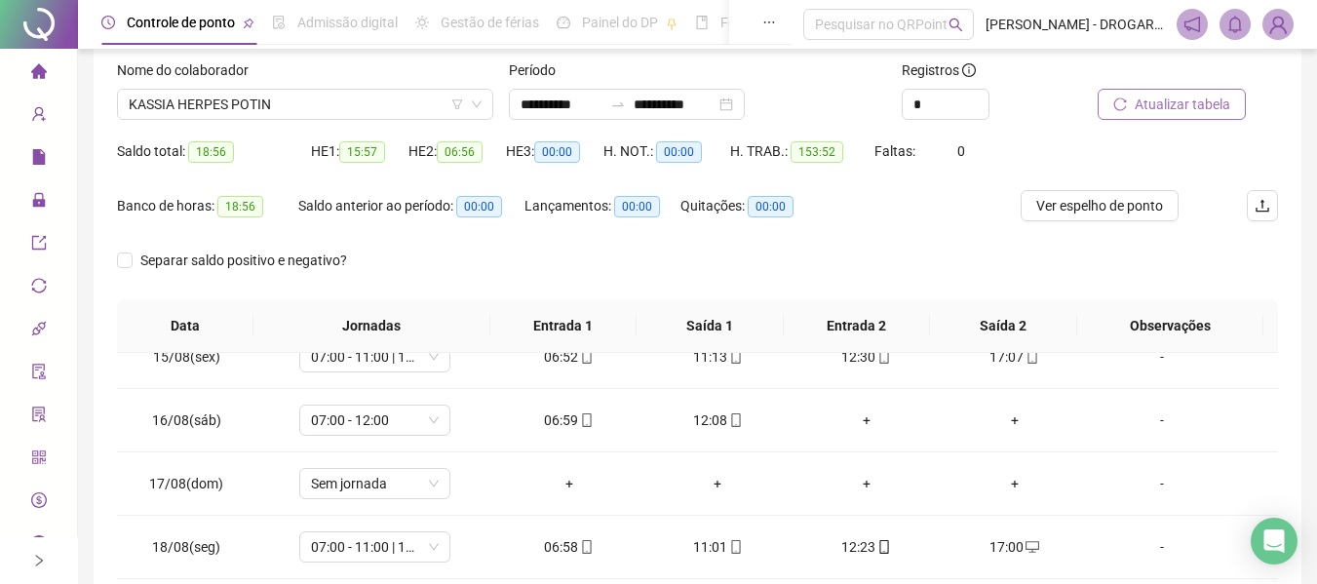
click at [319, 103] on span "KASSIA HERPES POTIN" at bounding box center [305, 104] width 353 height 29
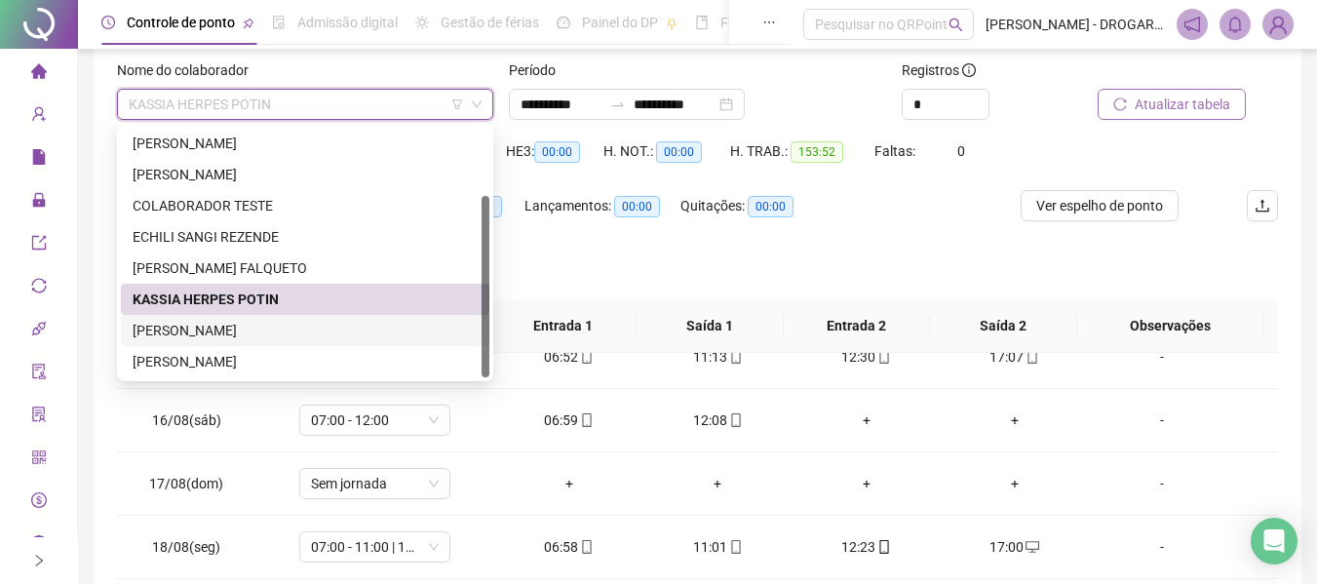
click at [231, 326] on div "[PERSON_NAME]" at bounding box center [305, 330] width 345 height 21
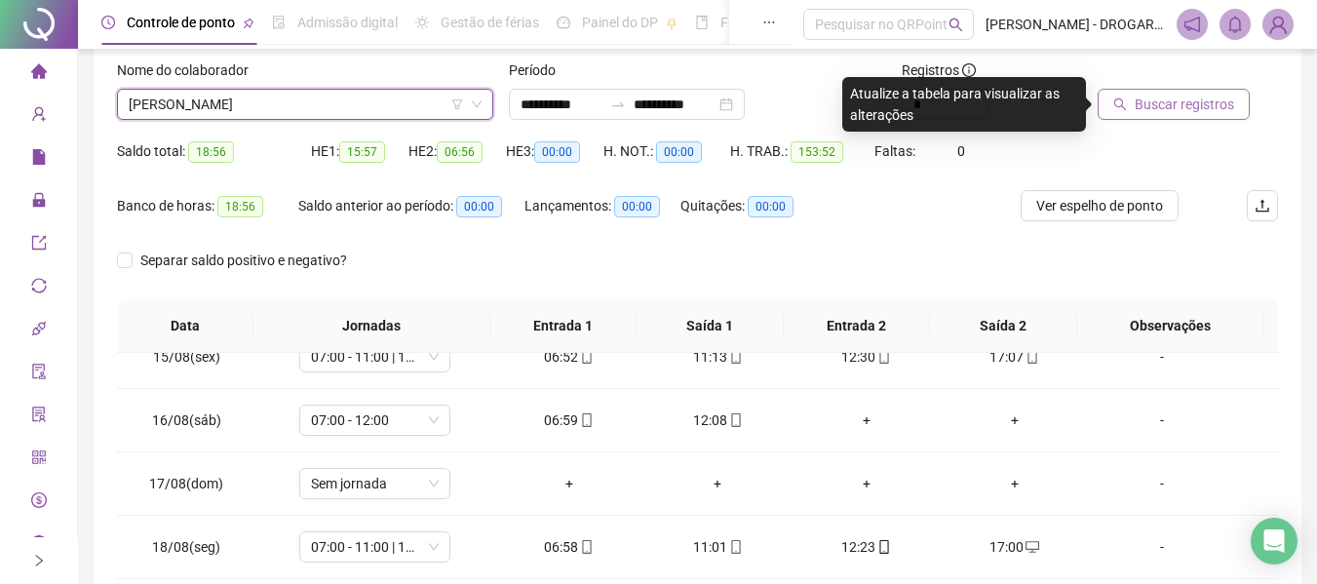
click at [1206, 112] on span "Buscar registros" at bounding box center [1183, 104] width 99 height 21
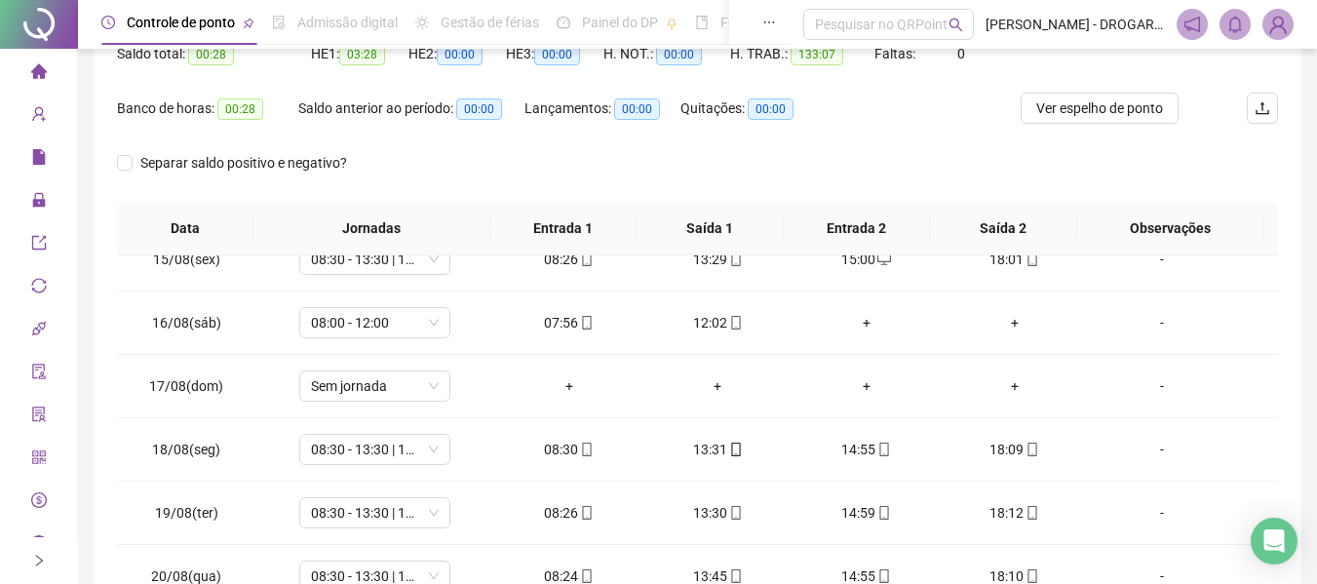
scroll to position [22, 0]
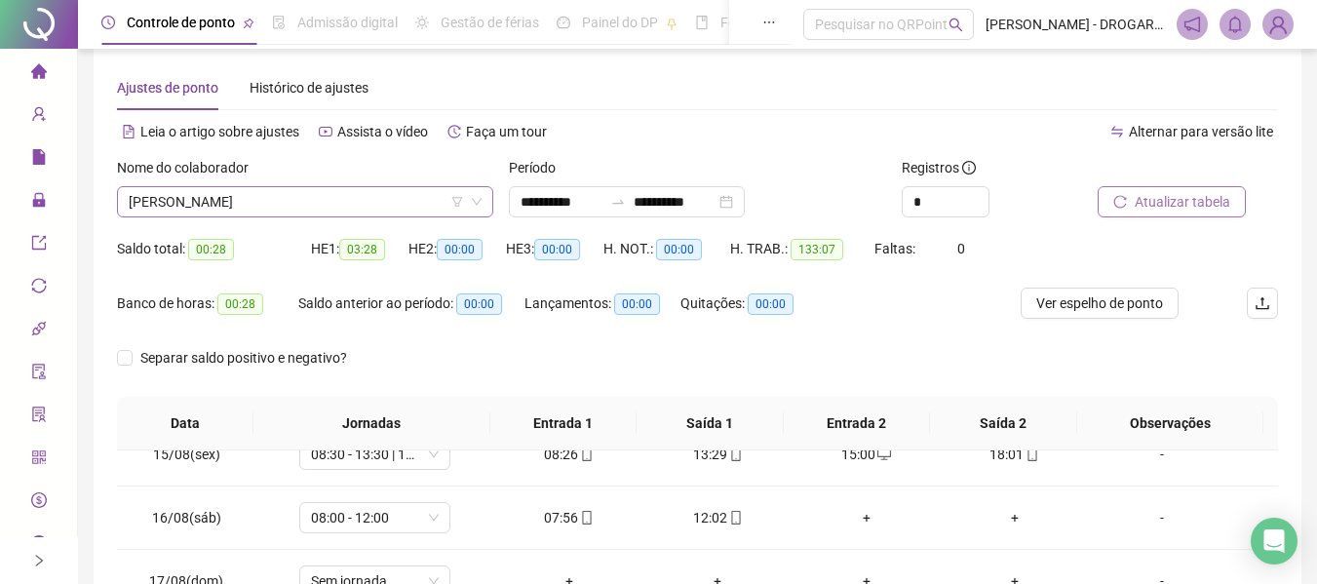
click at [237, 211] on span "[PERSON_NAME]" at bounding box center [305, 201] width 353 height 29
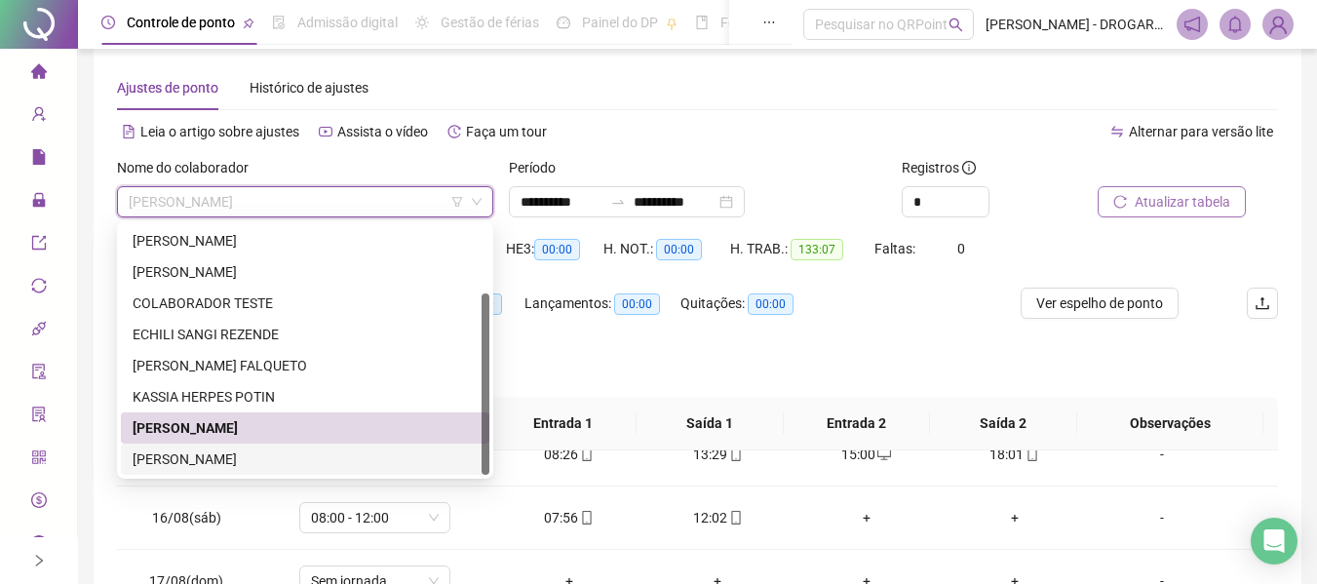
click at [187, 461] on div "[PERSON_NAME]" at bounding box center [305, 458] width 345 height 21
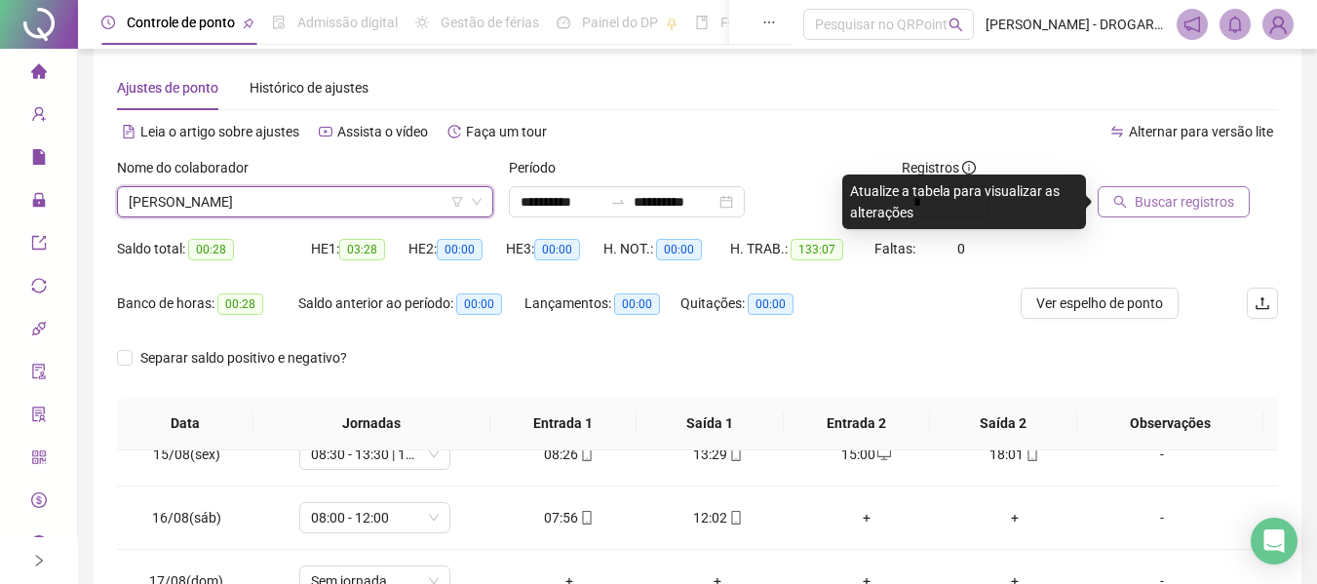
click at [1165, 208] on span "Buscar registros" at bounding box center [1183, 201] width 99 height 21
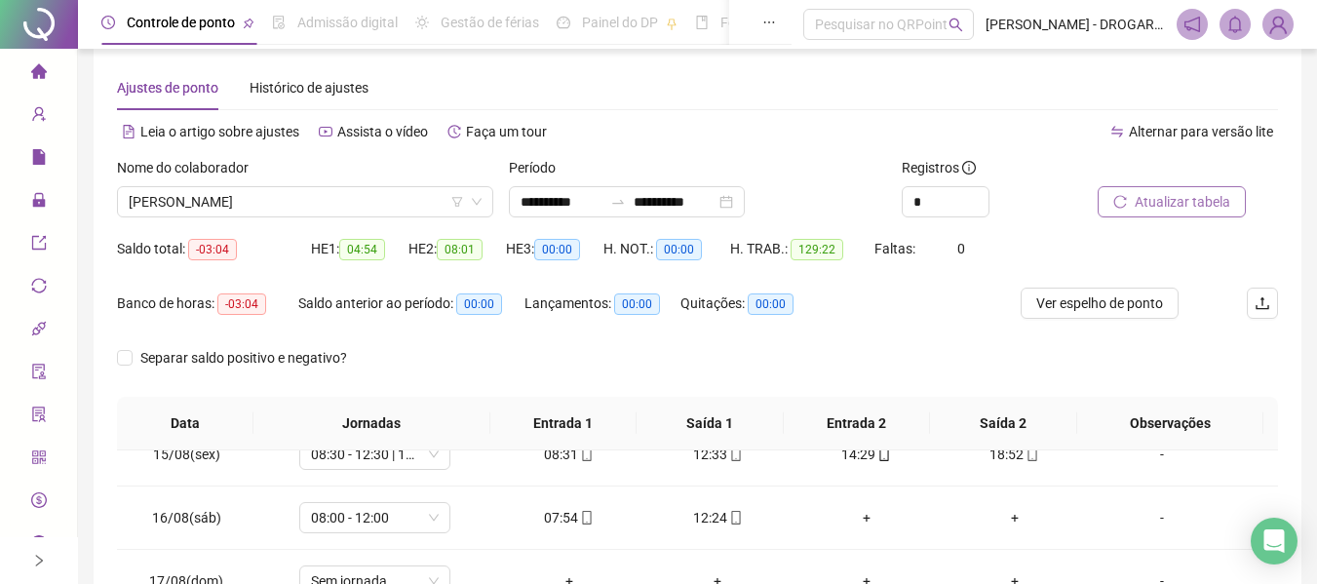
scroll to position [0, 0]
